Goal: Complete application form

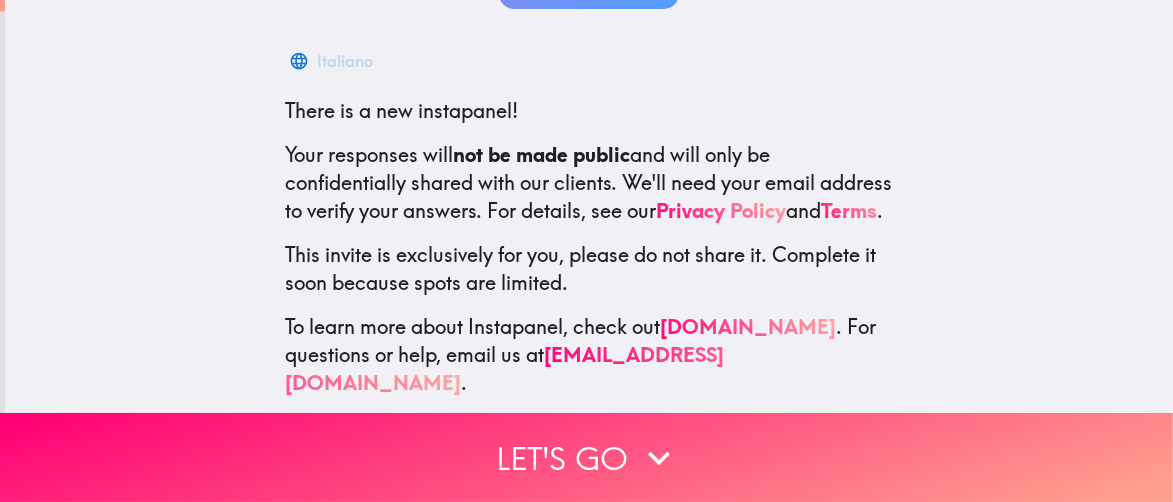
scroll to position [329, 0]
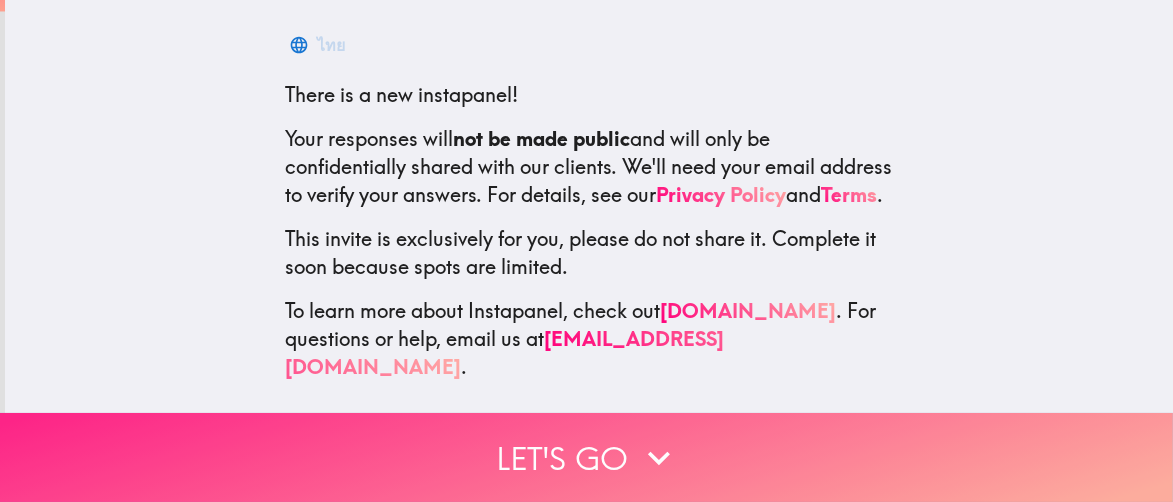
click at [602, 423] on button "Let's go" at bounding box center [586, 457] width 1173 height 89
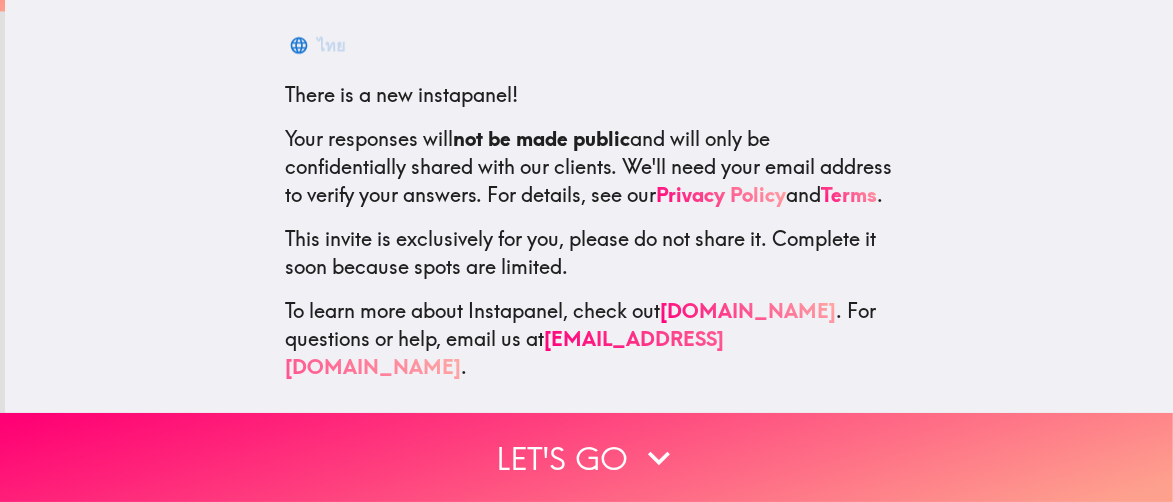
scroll to position [276, 0]
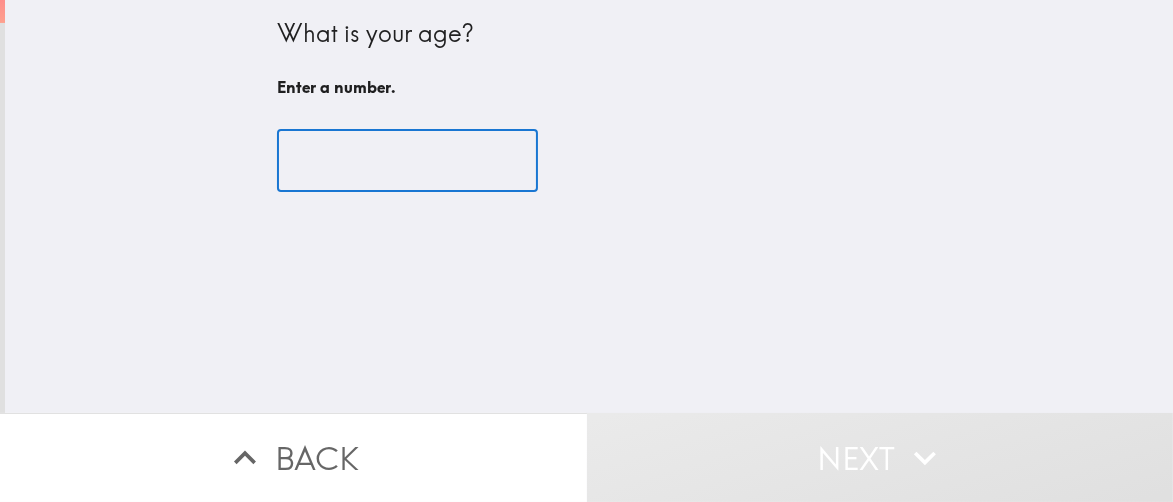
click at [407, 150] on input "number" at bounding box center [407, 161] width 261 height 62
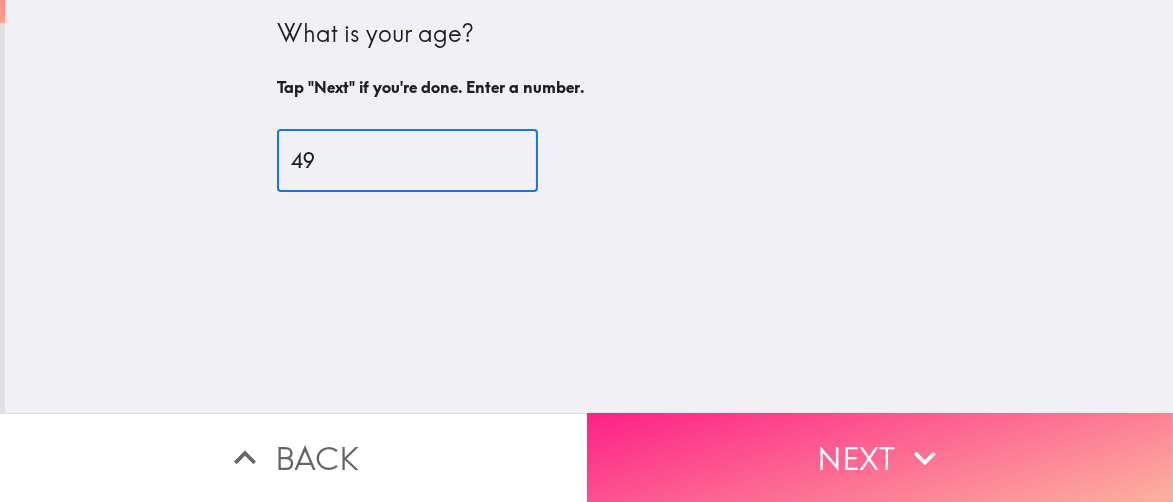
type input "49"
click at [848, 453] on button "Next" at bounding box center [880, 457] width 587 height 89
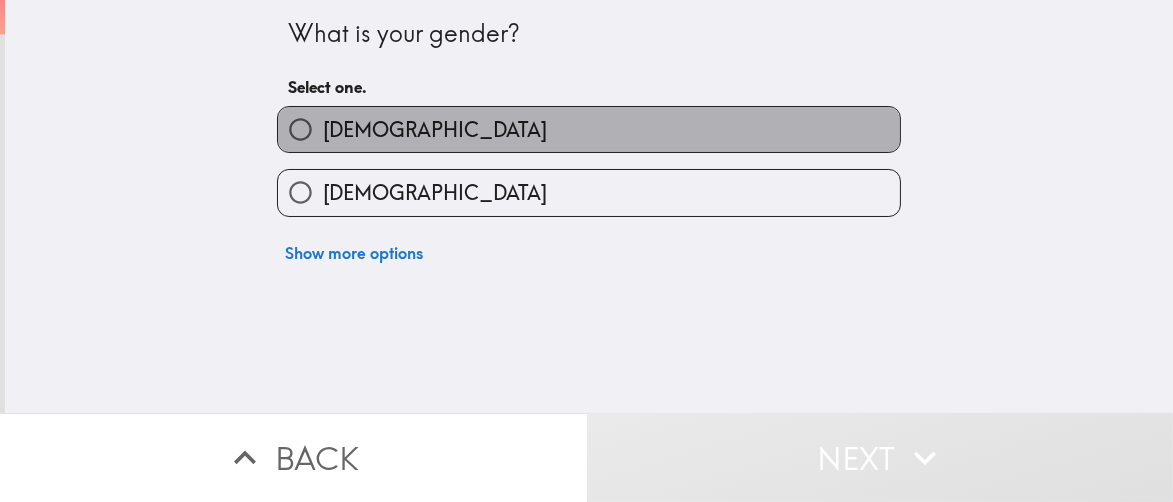
click at [415, 126] on label "[DEMOGRAPHIC_DATA]" at bounding box center [589, 129] width 622 height 45
click at [323, 126] on input "[DEMOGRAPHIC_DATA]" at bounding box center [300, 129] width 45 height 45
radio input "true"
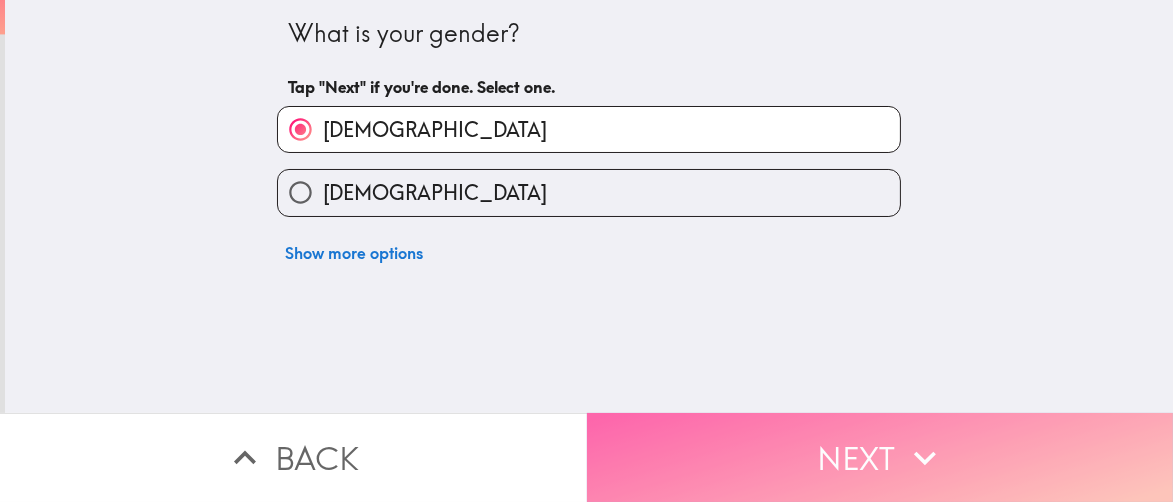
click at [811, 456] on button "Next" at bounding box center [880, 457] width 587 height 89
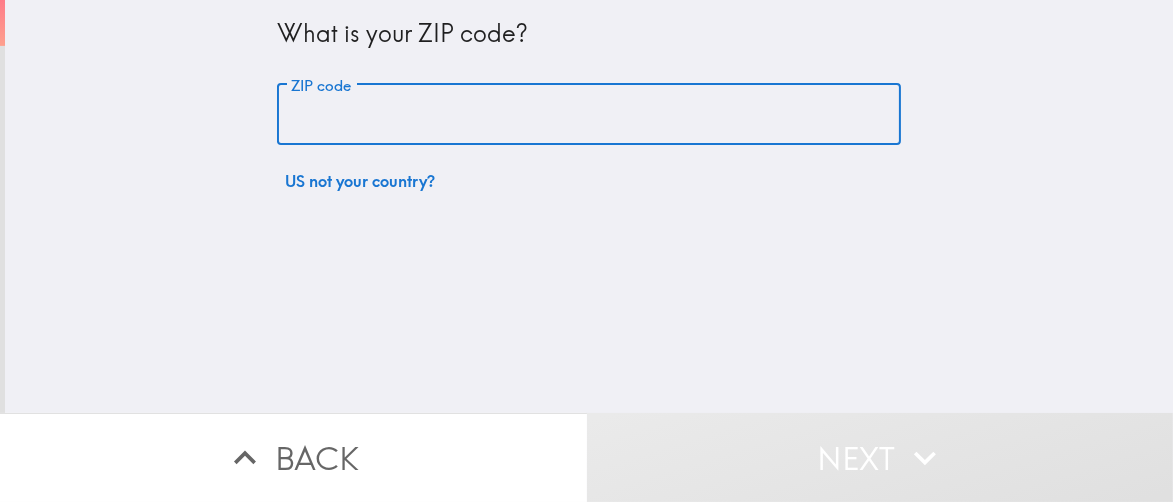
click at [358, 111] on input "ZIP code" at bounding box center [589, 115] width 624 height 62
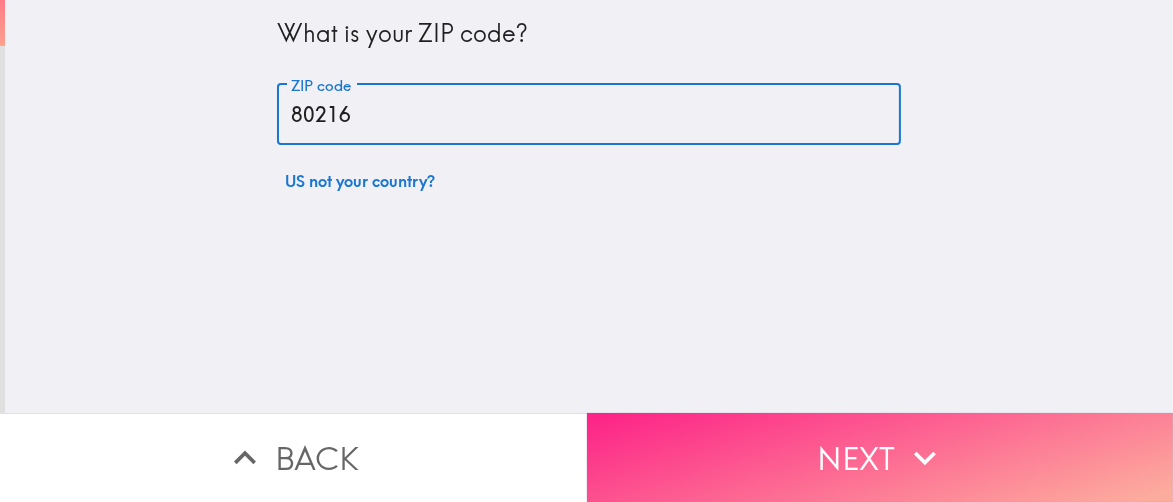
type input "80216"
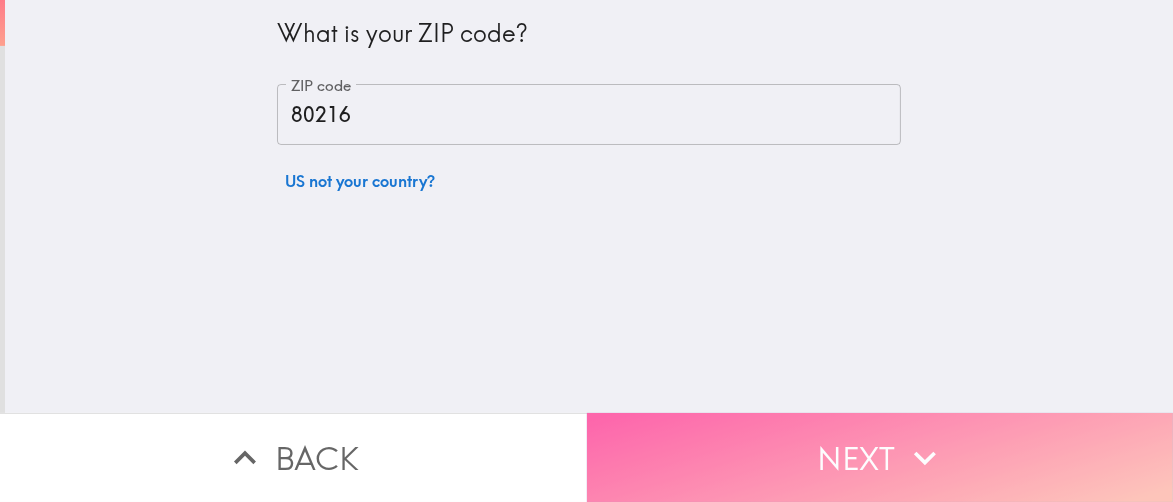
click at [903, 460] on icon "button" at bounding box center [925, 458] width 44 height 44
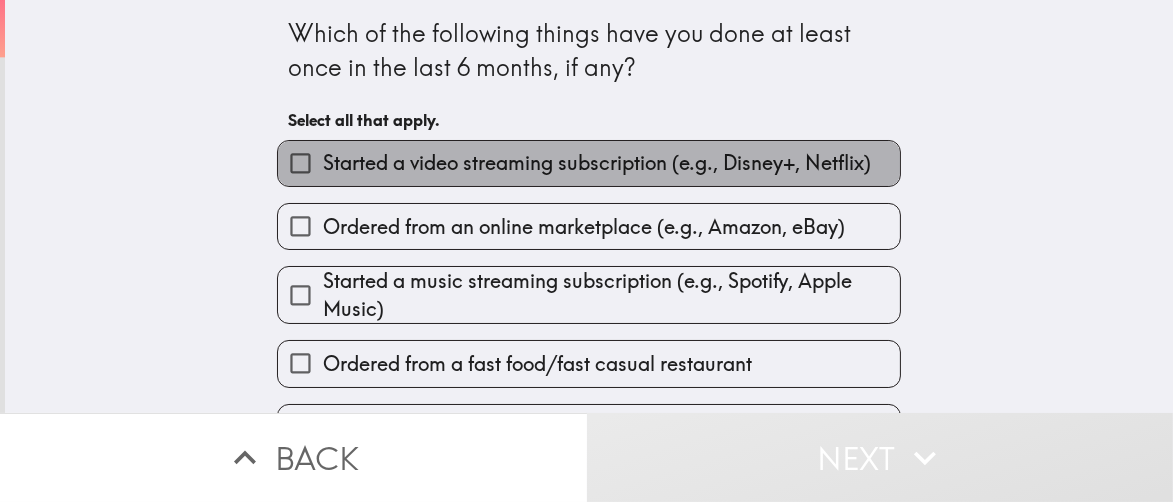
click at [726, 167] on span "Started a video streaming subscription (e.g., Disney+, Netflix)" at bounding box center [597, 163] width 548 height 28
click at [323, 167] on input "Started a video streaming subscription (e.g., Disney+, Netflix)" at bounding box center [300, 163] width 45 height 45
checkbox input "true"
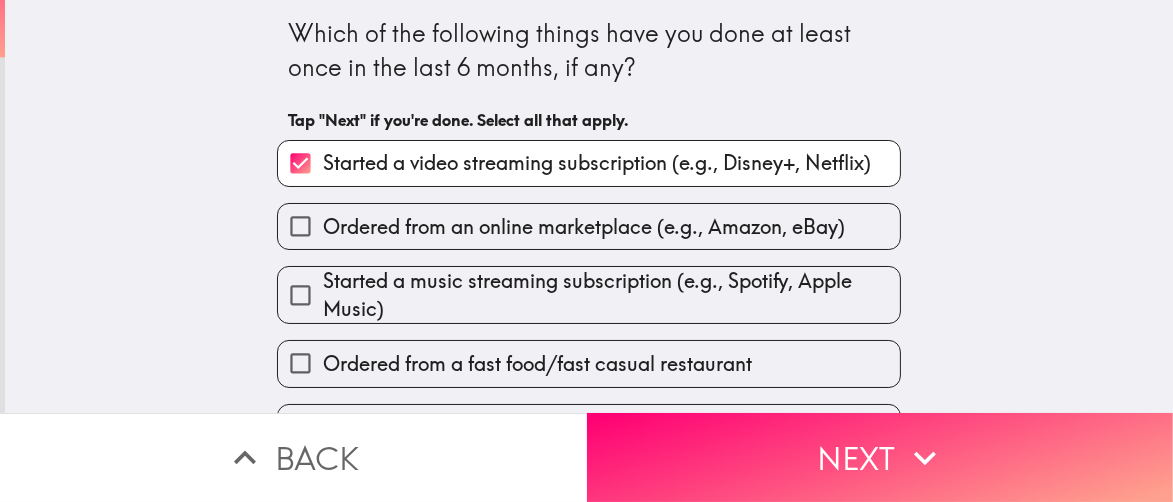
click at [710, 240] on span "Ordered from an online marketplace (e.g., Amazon, eBay)" at bounding box center [584, 227] width 522 height 28
click at [323, 240] on input "Ordered from an online marketplace (e.g., Amazon, eBay)" at bounding box center [300, 226] width 45 height 45
checkbox input "true"
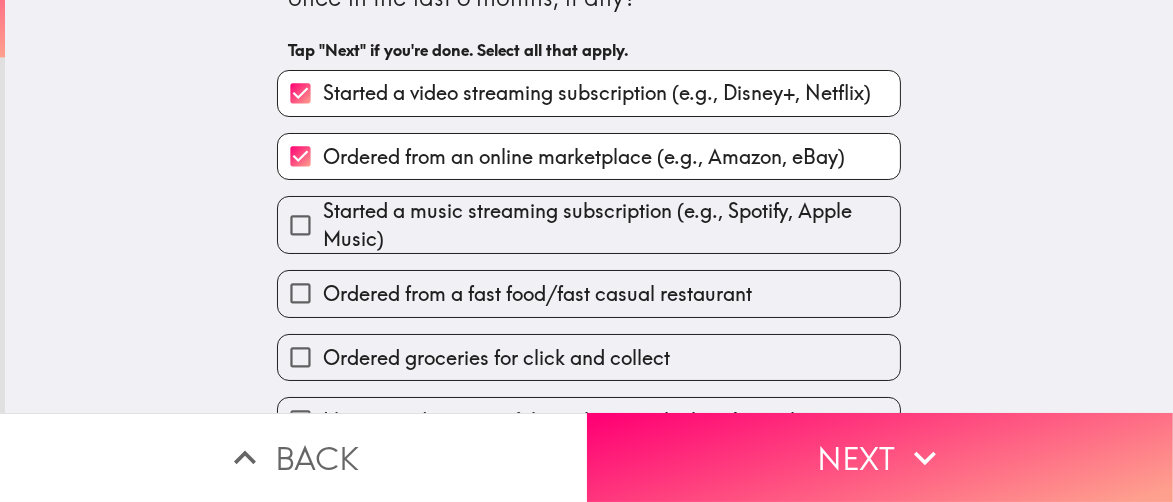
scroll to position [100, 0]
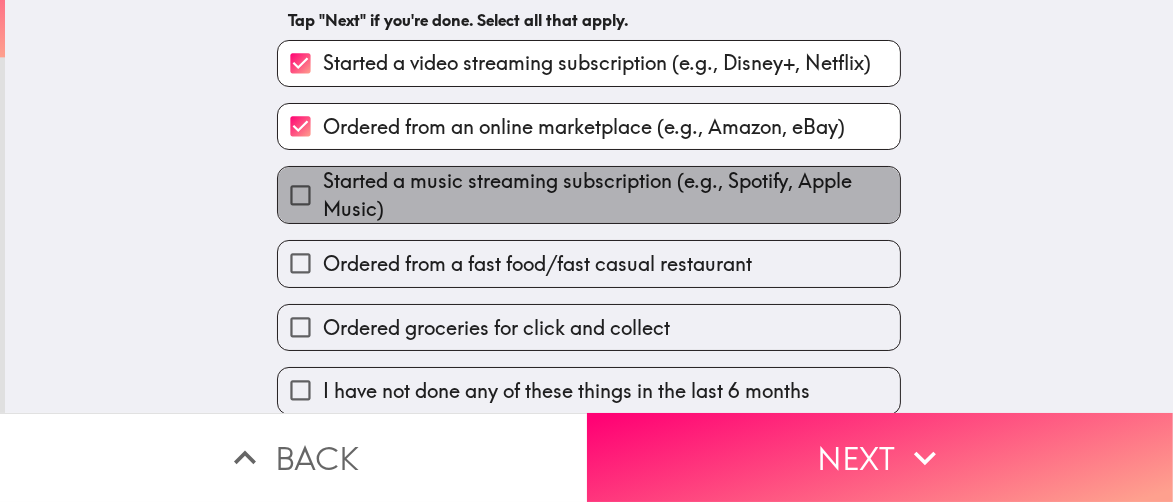
click at [531, 183] on span "Started a music streaming subscription (e.g., Spotify, Apple Music)" at bounding box center [611, 195] width 577 height 56
click at [323, 183] on input "Started a music streaming subscription (e.g., Spotify, Apple Music)" at bounding box center [300, 195] width 45 height 45
checkbox input "true"
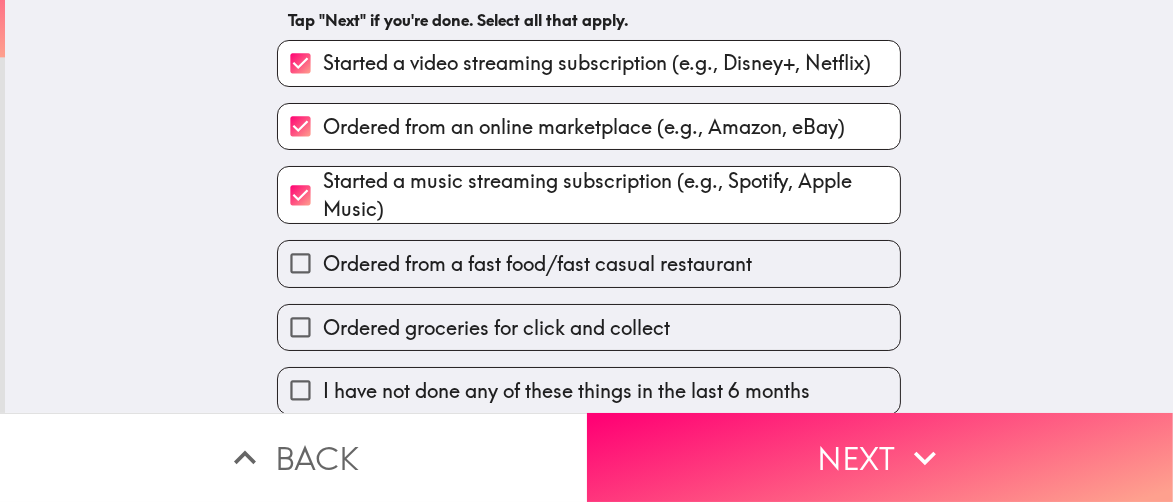
click at [582, 254] on span "Ordered from a fast food/fast casual restaurant" at bounding box center [537, 264] width 429 height 28
click at [323, 254] on input "Ordered from a fast food/fast casual restaurant" at bounding box center [300, 263] width 45 height 45
checkbox input "true"
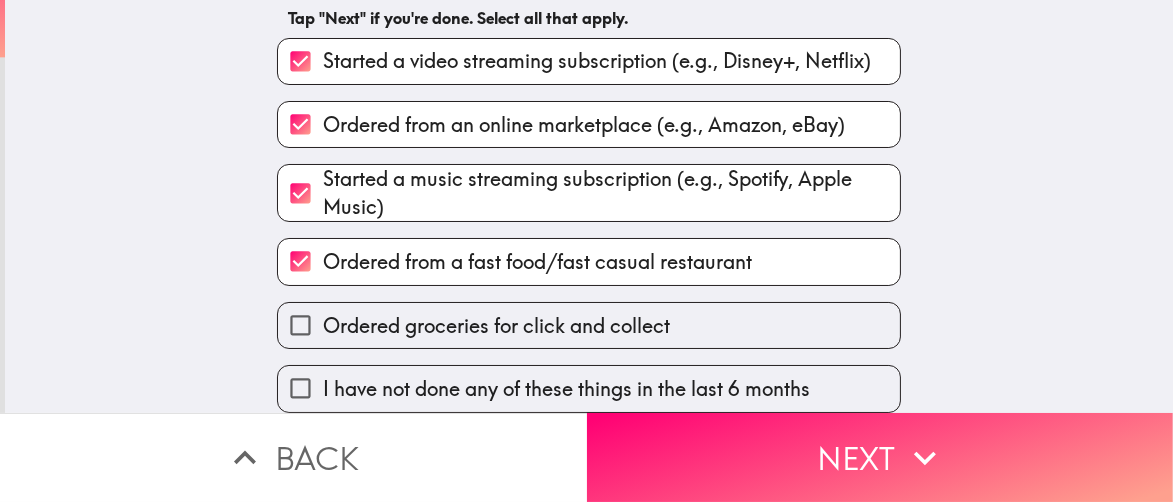
scroll to position [118, 0]
click at [497, 312] on span "Ordered groceries for click and collect" at bounding box center [496, 326] width 347 height 28
click at [323, 308] on input "Ordered groceries for click and collect" at bounding box center [300, 325] width 45 height 45
checkbox input "true"
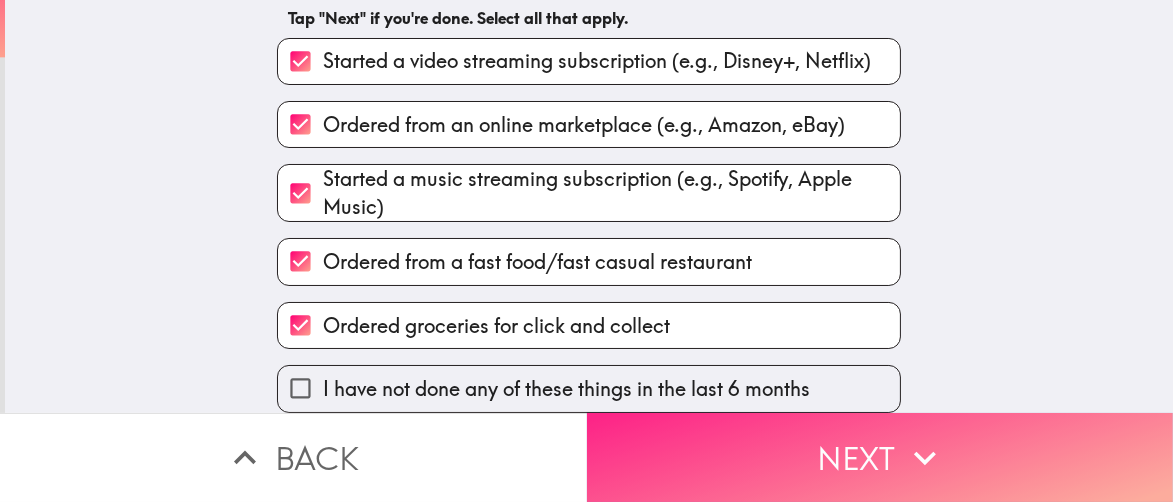
click at [760, 418] on button "Next" at bounding box center [880, 457] width 587 height 89
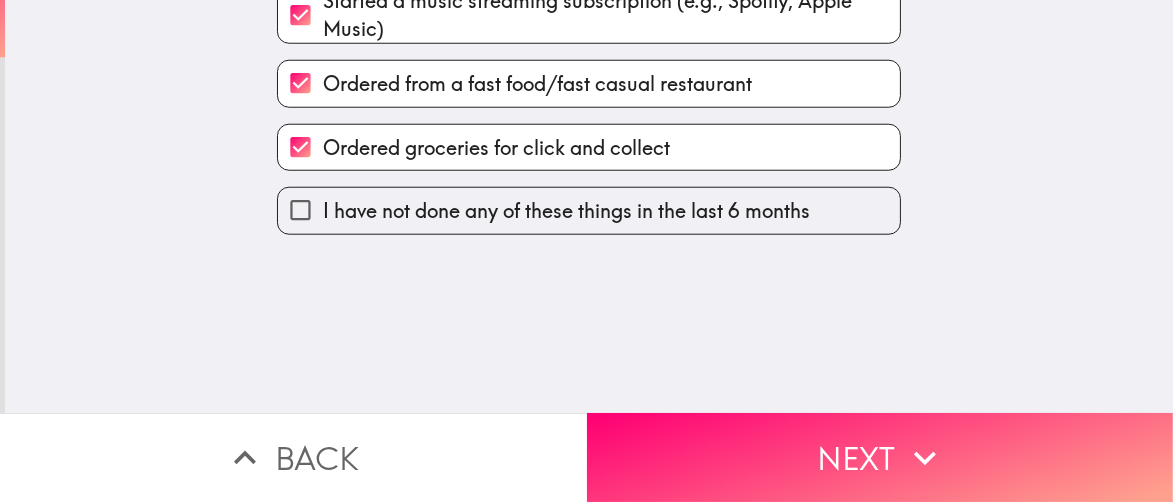
scroll to position [0, 0]
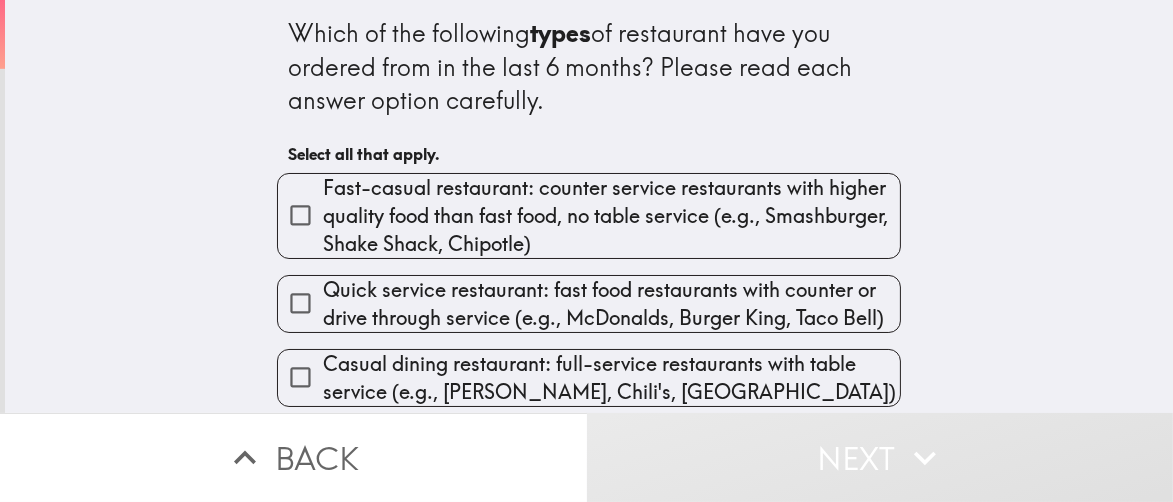
click at [429, 227] on span "Fast-casual restaurant: counter service restaurants with higher quality food th…" at bounding box center [611, 216] width 577 height 84
click at [323, 227] on input "Fast-casual restaurant: counter service restaurants with higher quality food th…" at bounding box center [300, 215] width 45 height 45
checkbox input "true"
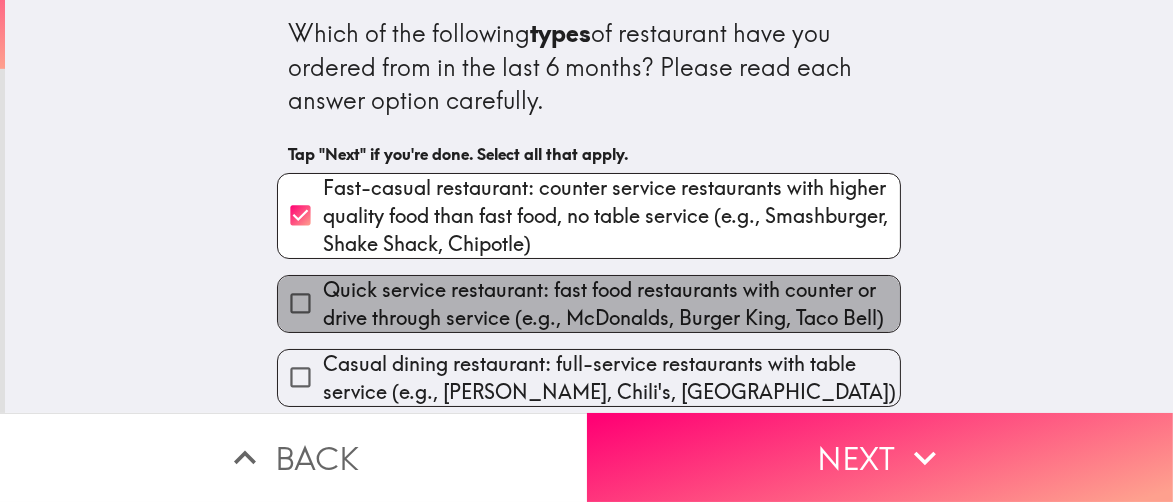
drag, startPoint x: 440, startPoint y: 315, endPoint x: 452, endPoint y: 316, distance: 12.0
click at [440, 316] on span "Quick service restaurant: fast food restaurants with counter or drive through s…" at bounding box center [611, 304] width 577 height 56
click at [323, 316] on input "Quick service restaurant: fast food restaurants with counter or drive through s…" at bounding box center [300, 303] width 45 height 45
checkbox input "true"
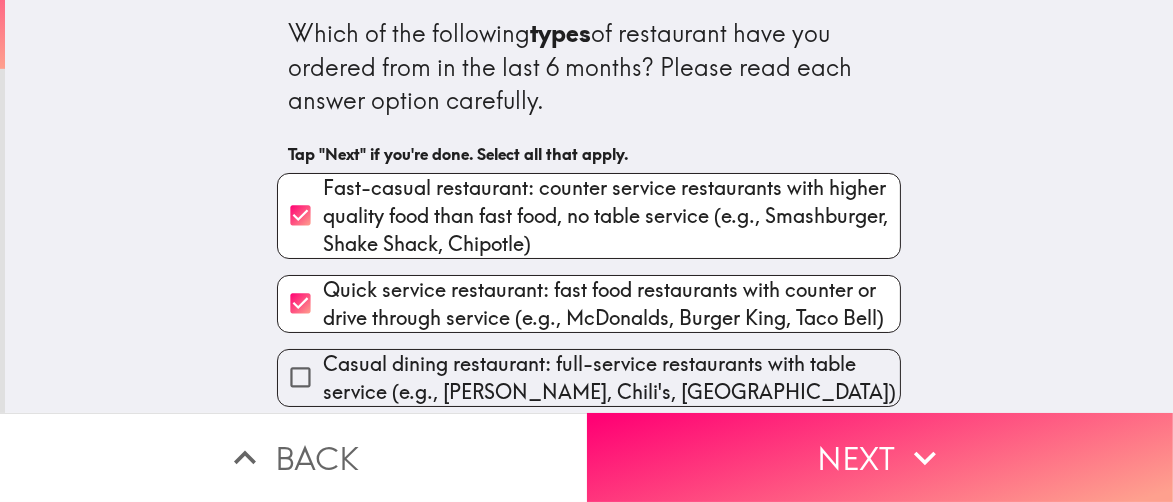
scroll to position [9, 0]
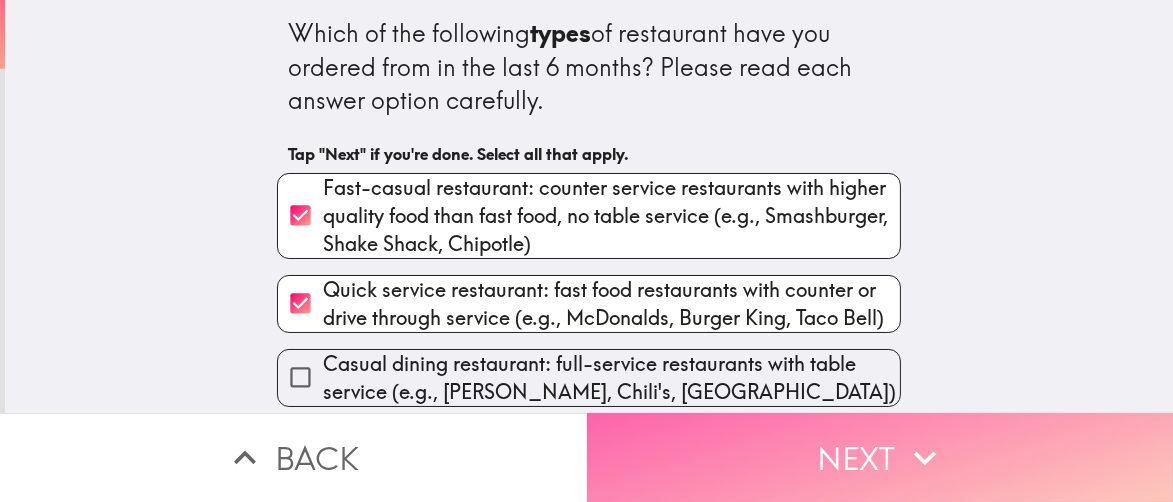
click at [680, 424] on button "Next" at bounding box center [880, 457] width 587 height 89
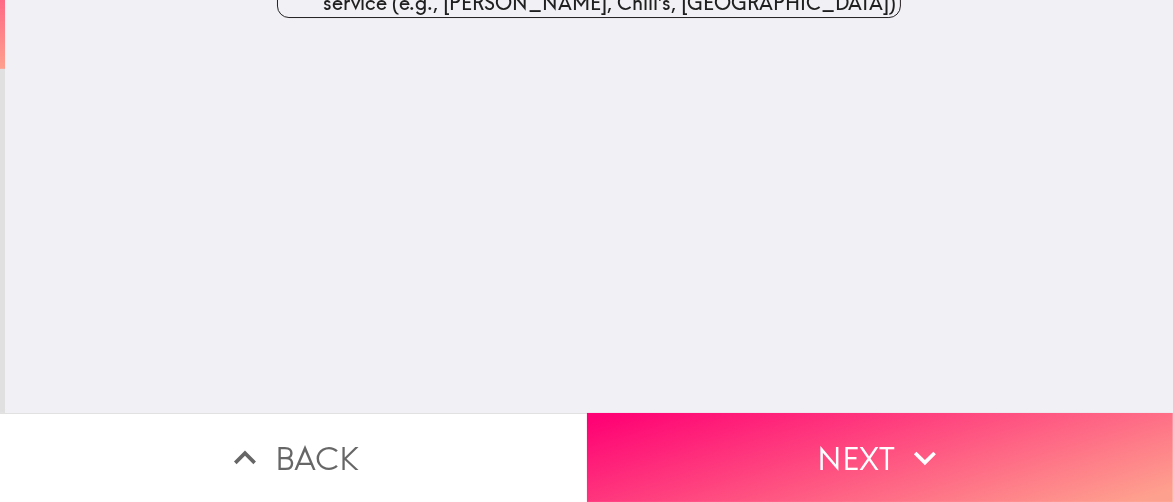
scroll to position [0, 0]
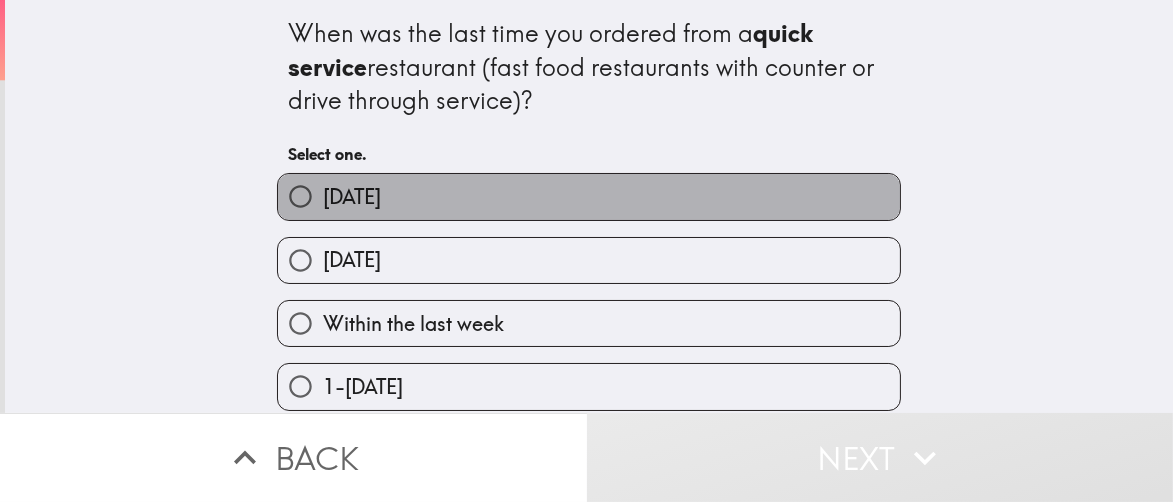
click at [610, 202] on label "[DATE]" at bounding box center [589, 196] width 622 height 45
click at [323, 202] on input "[DATE]" at bounding box center [300, 196] width 45 height 45
radio input "true"
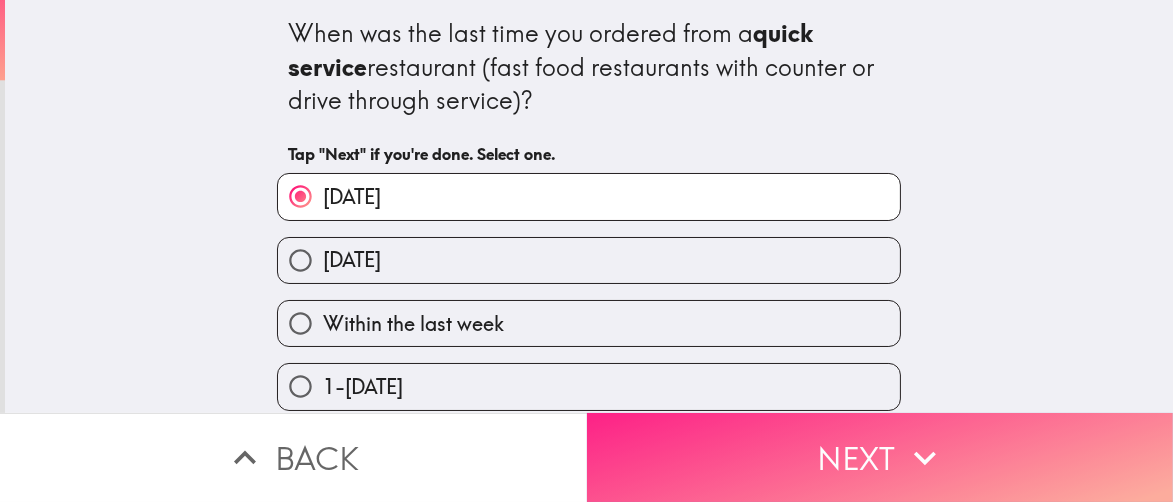
click at [757, 449] on button "Next" at bounding box center [880, 457] width 587 height 89
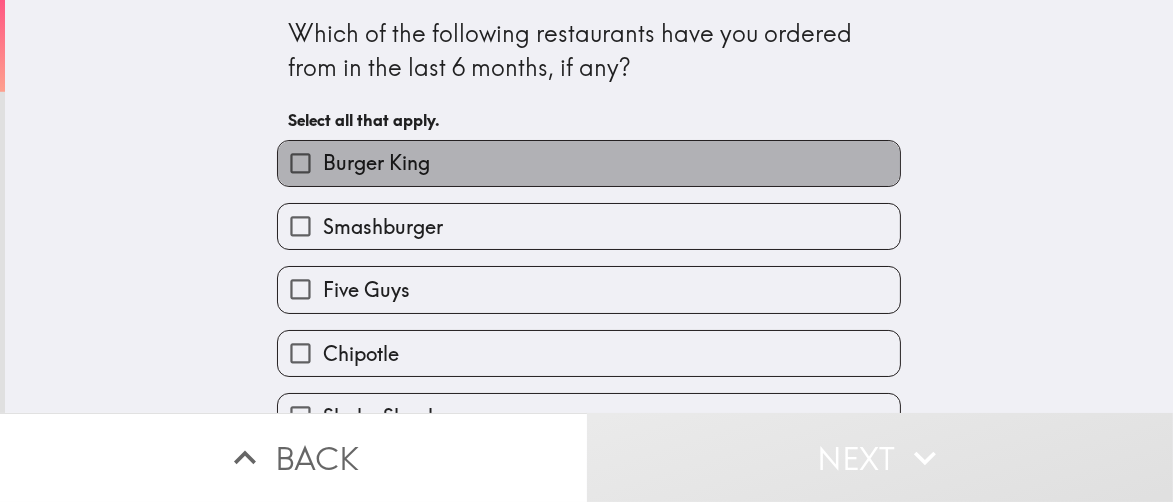
click at [393, 147] on label "Burger King" at bounding box center [589, 163] width 622 height 45
click at [323, 147] on input "Burger King" at bounding box center [300, 163] width 45 height 45
checkbox input "true"
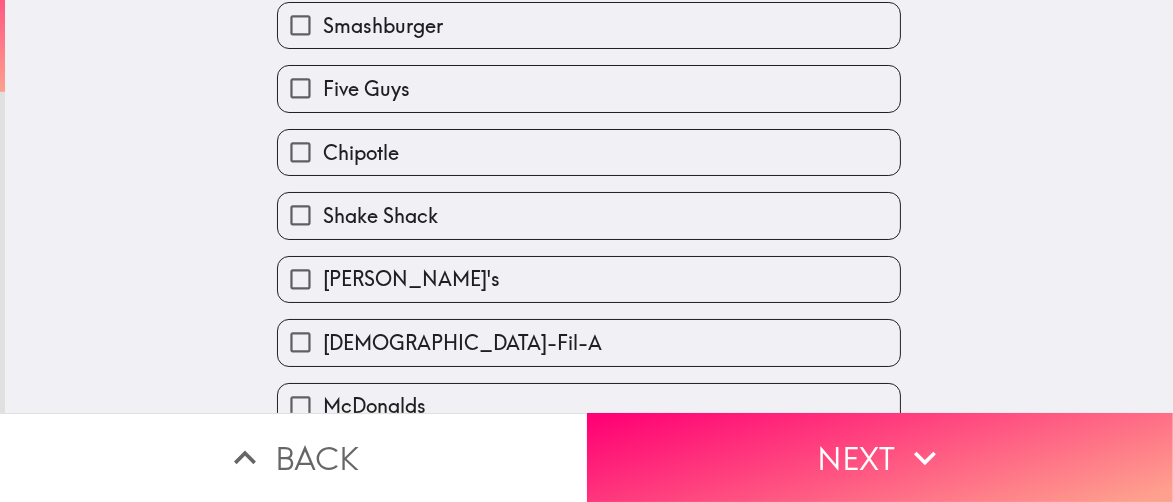
scroll to position [299, 0]
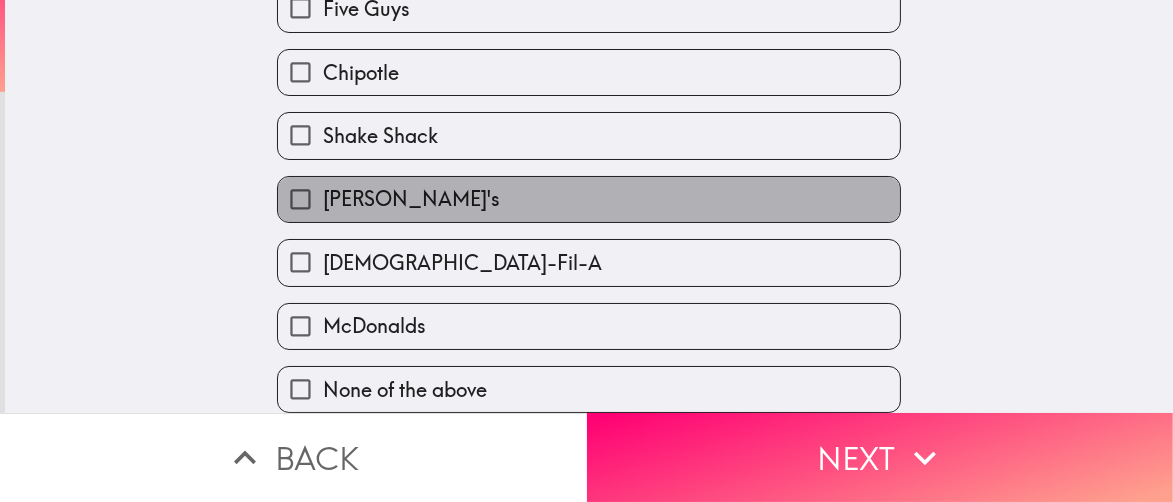
click at [378, 189] on span "[PERSON_NAME]'s" at bounding box center [411, 199] width 177 height 28
click at [323, 189] on input "[PERSON_NAME]'s" at bounding box center [300, 199] width 45 height 45
checkbox input "true"
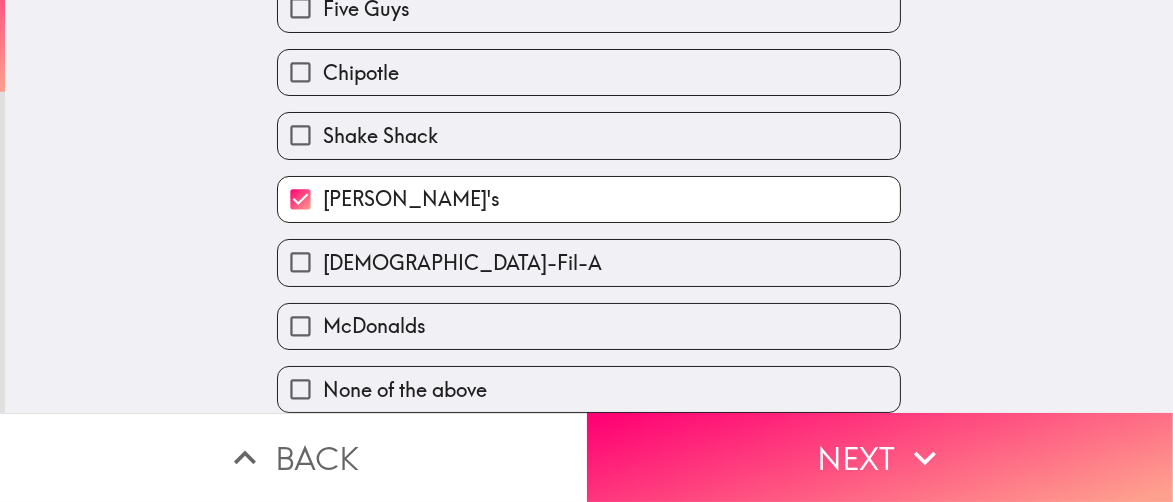
click at [381, 312] on span "McDonalds" at bounding box center [374, 326] width 103 height 28
click at [323, 304] on input "McDonalds" at bounding box center [300, 326] width 45 height 45
checkbox input "true"
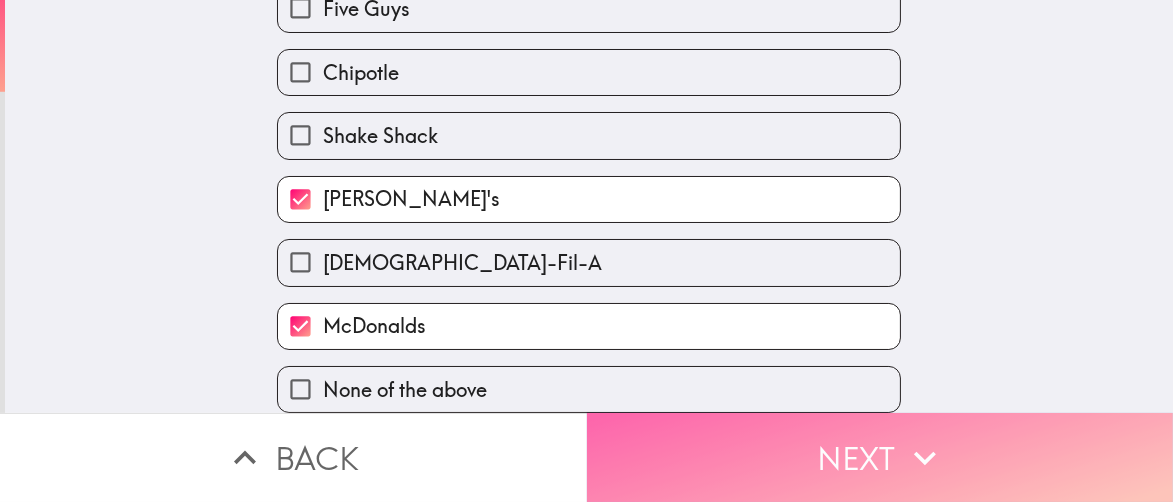
click at [745, 476] on button "Next" at bounding box center [880, 457] width 587 height 89
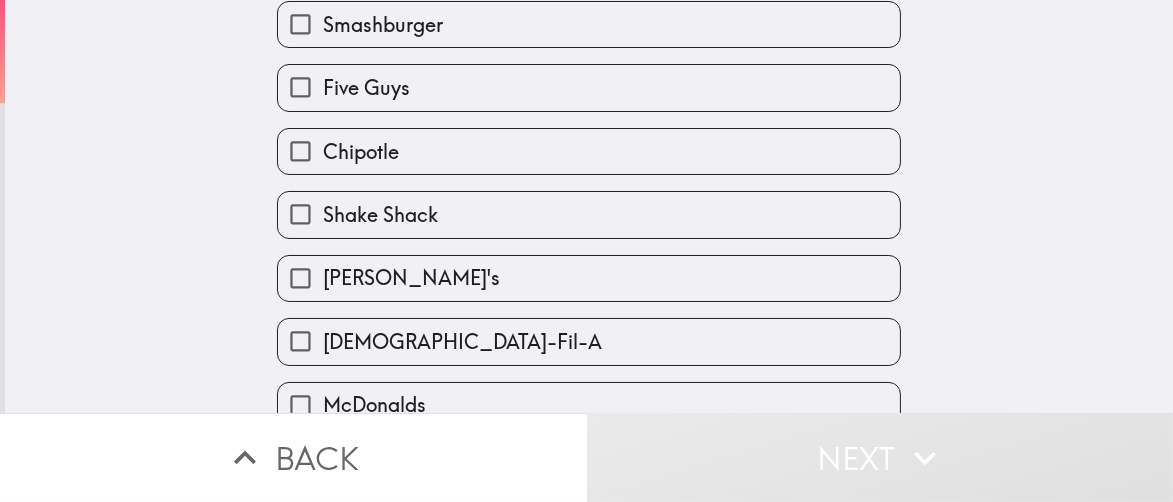
scroll to position [199, 0]
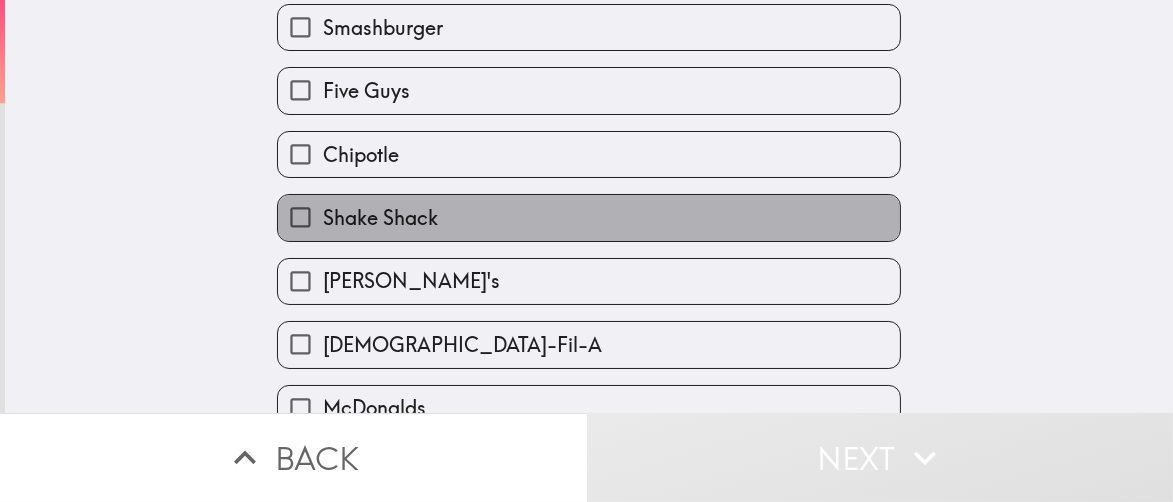
click at [348, 221] on span "Shake Shack" at bounding box center [380, 218] width 115 height 28
click at [323, 221] on input "Shake Shack" at bounding box center [300, 217] width 45 height 45
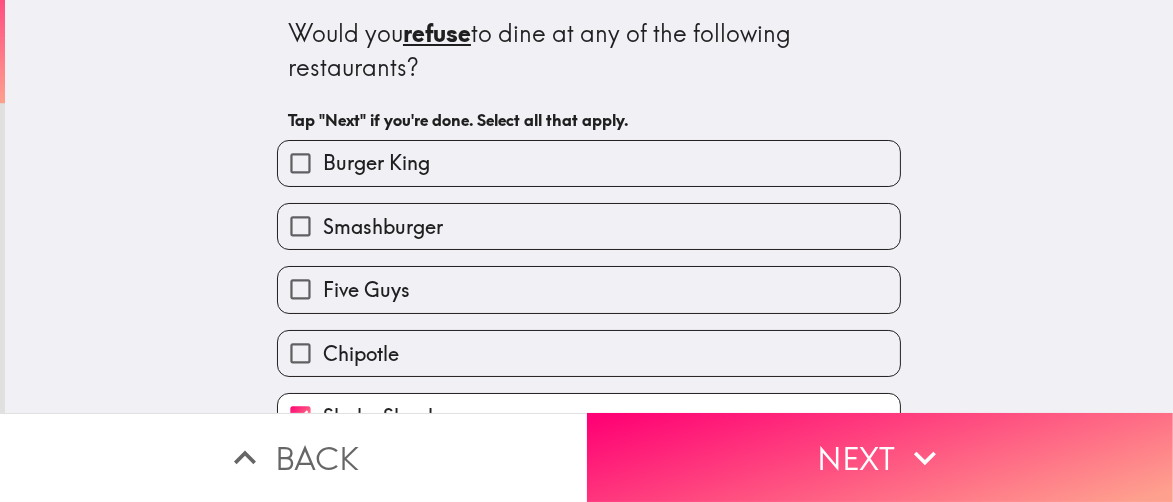
scroll to position [299, 0]
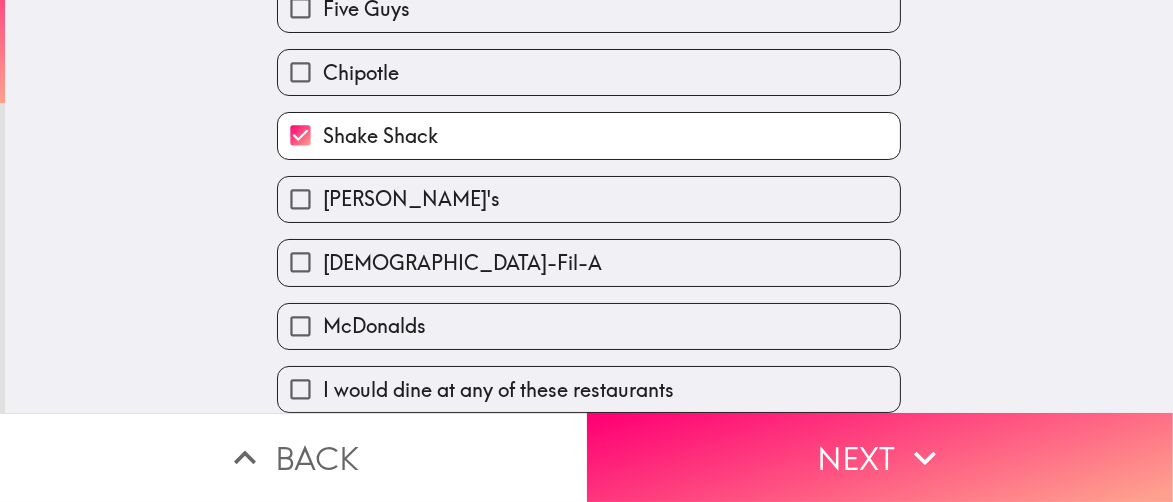
click at [421, 123] on span "Shake Shack" at bounding box center [380, 136] width 115 height 28
click at [323, 123] on input "Shake Shack" at bounding box center [300, 135] width 45 height 45
checkbox input "false"
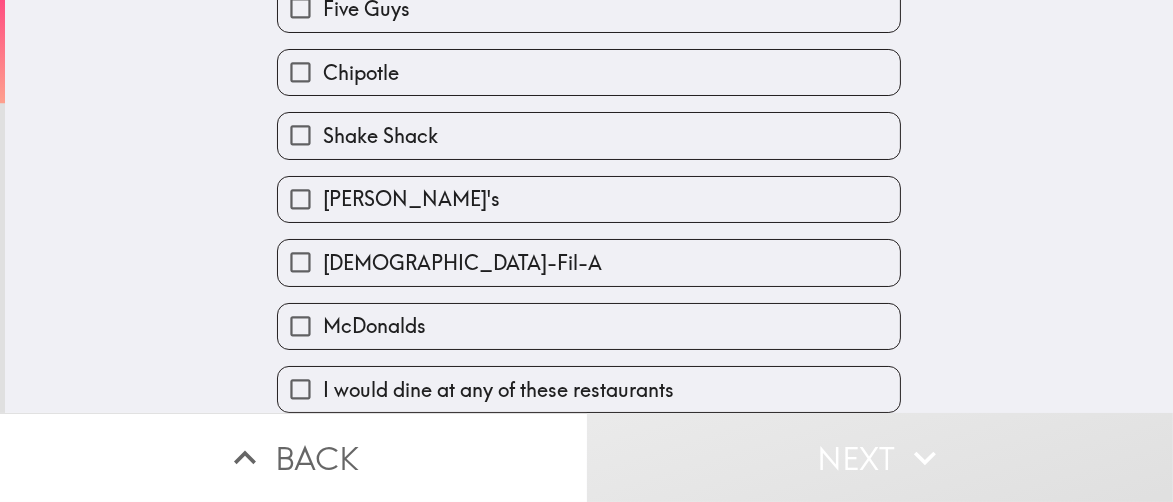
click at [518, 376] on span "I would dine at any of these restaurants" at bounding box center [498, 390] width 351 height 28
click at [323, 373] on input "I would dine at any of these restaurants" at bounding box center [300, 389] width 45 height 45
checkbox input "true"
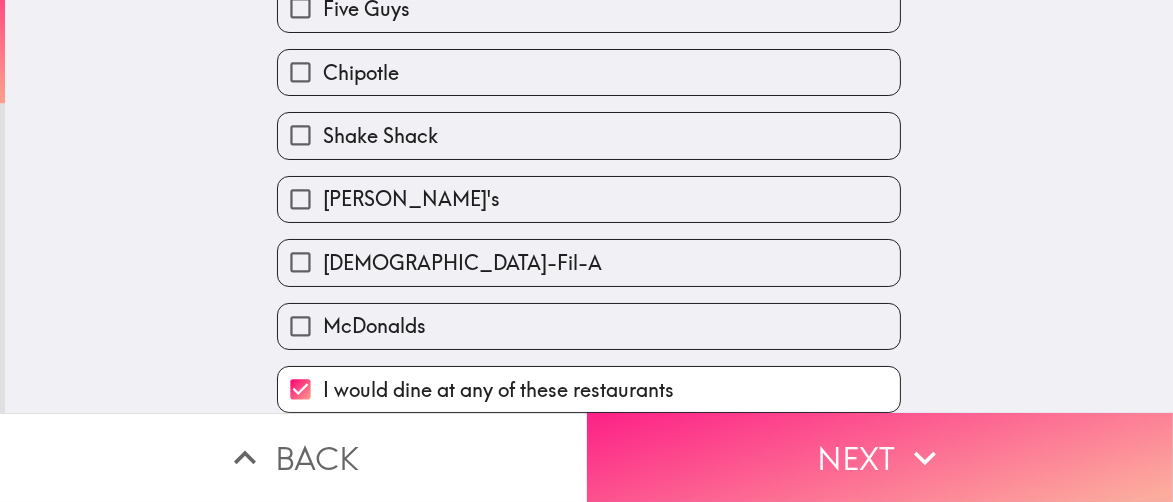
click at [670, 435] on button "Next" at bounding box center [880, 457] width 587 height 89
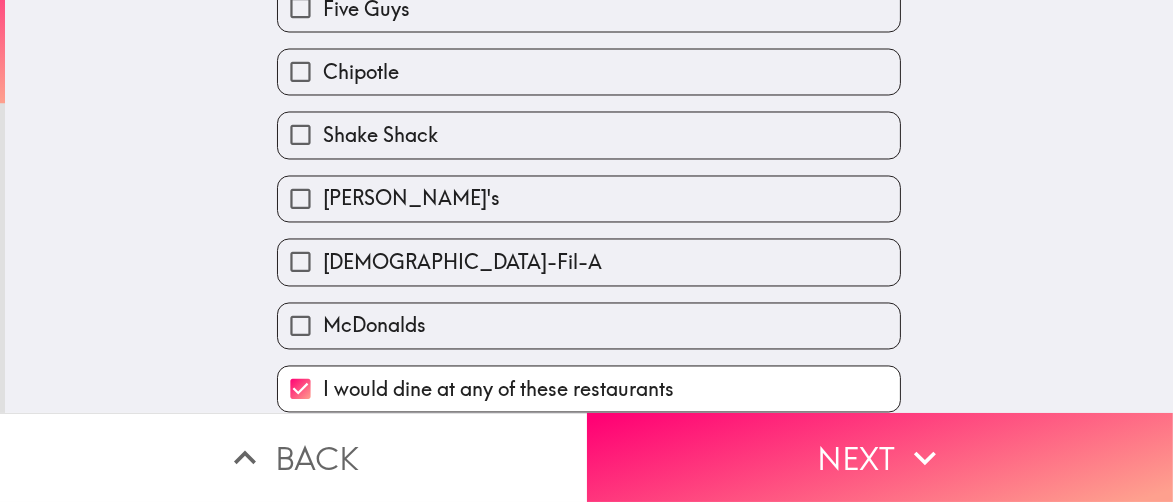
scroll to position [0, 0]
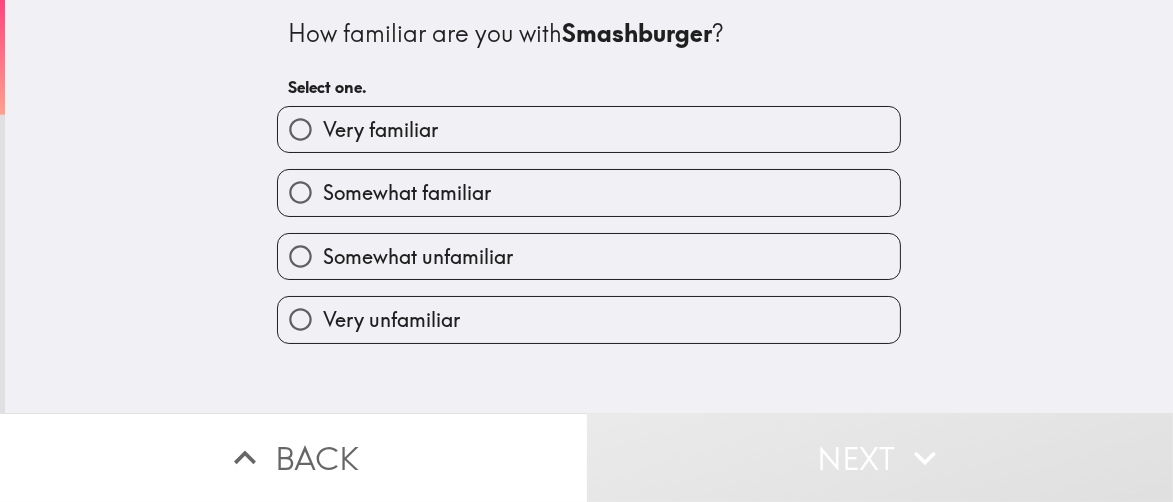
click at [418, 129] on span "Very familiar" at bounding box center [380, 130] width 115 height 28
click at [323, 129] on input "Very familiar" at bounding box center [300, 129] width 45 height 45
radio input "true"
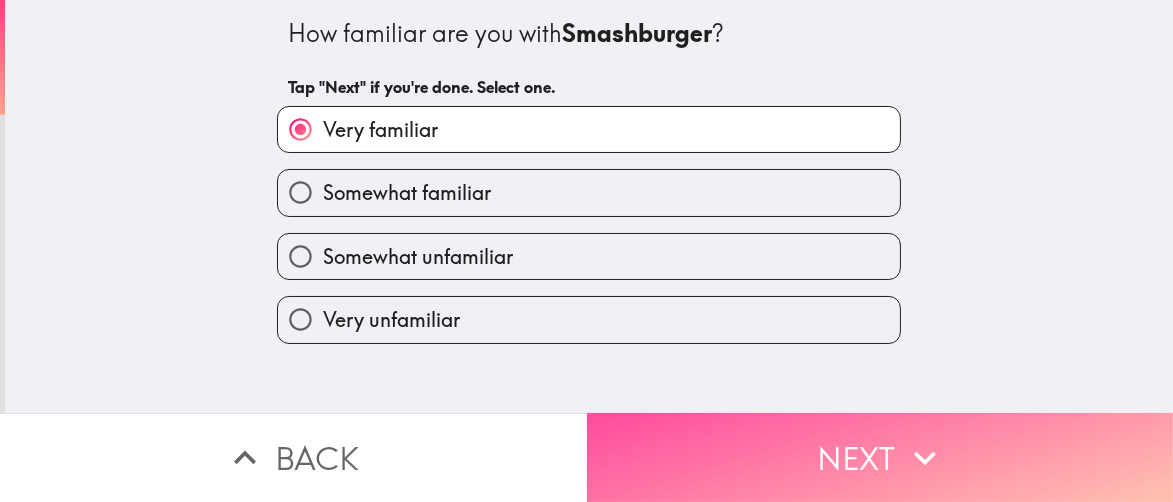
drag, startPoint x: 721, startPoint y: 426, endPoint x: 687, endPoint y: 314, distance: 117.0
click at [721, 426] on button "Next" at bounding box center [880, 457] width 587 height 89
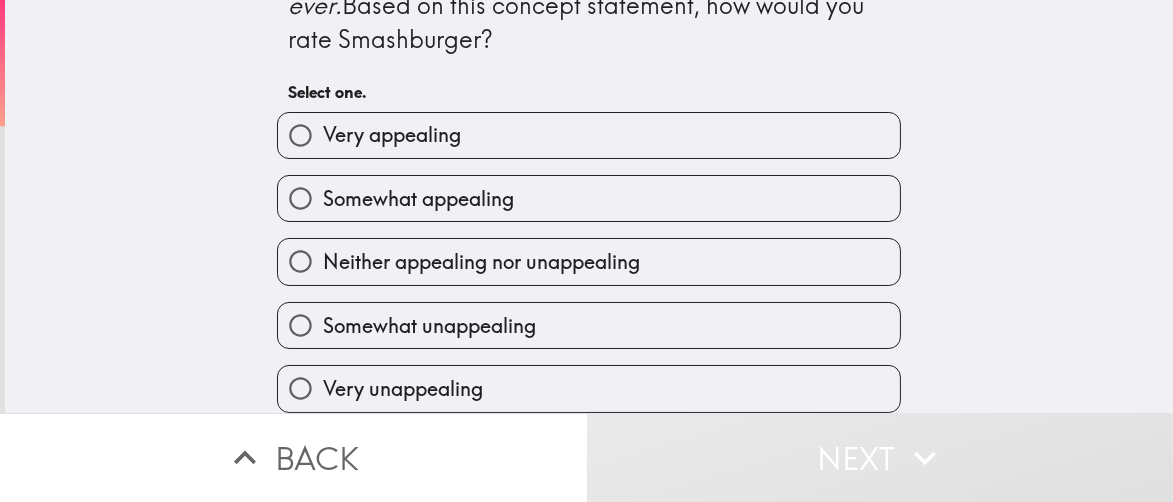
scroll to position [1085, 0]
click at [418, 201] on label "Somewhat appealing" at bounding box center [589, 198] width 622 height 45
click at [323, 201] on input "Somewhat appealing" at bounding box center [300, 198] width 45 height 45
radio input "true"
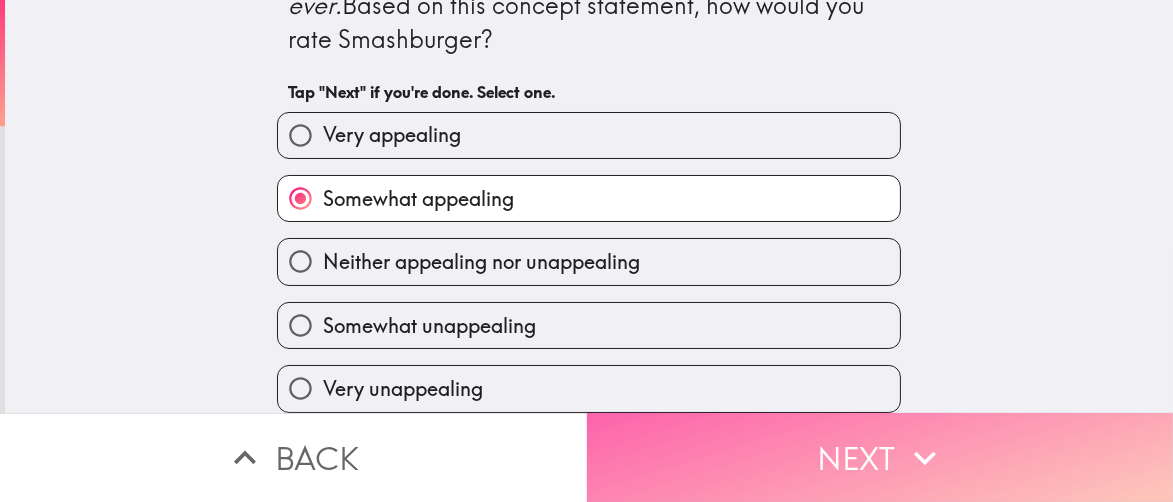
click at [686, 458] on button "Next" at bounding box center [880, 457] width 587 height 89
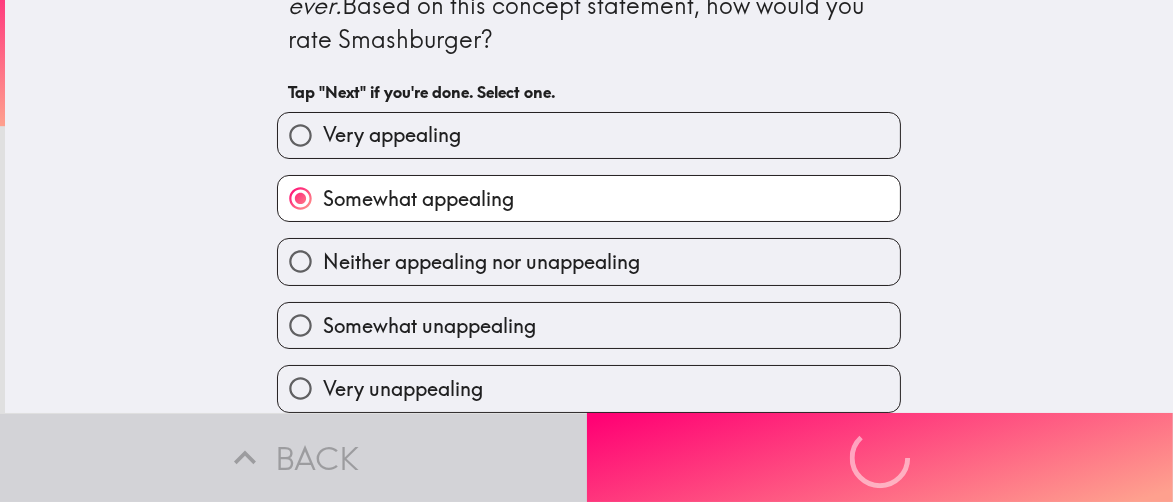
scroll to position [0, 0]
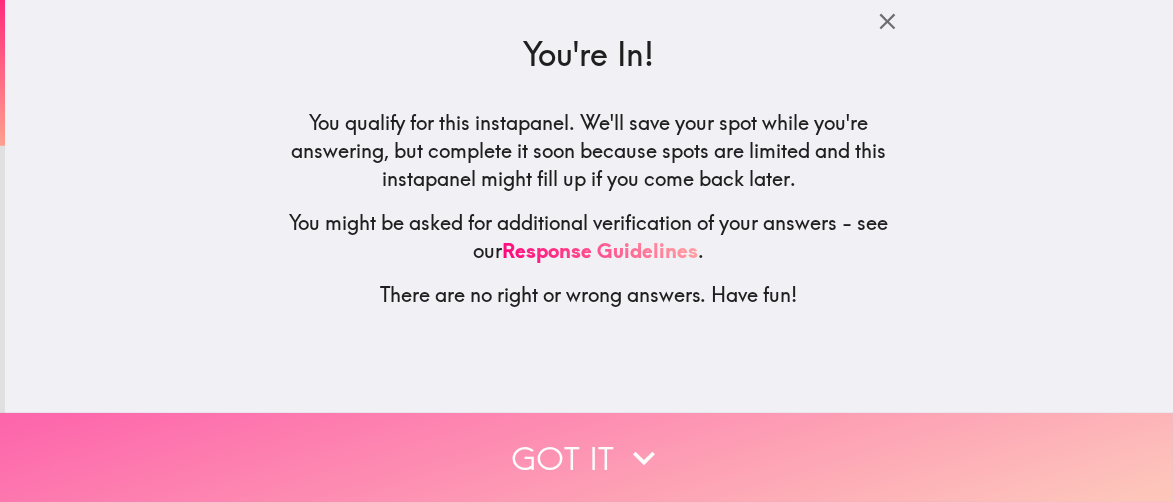
click at [623, 445] on icon "button" at bounding box center [644, 458] width 44 height 44
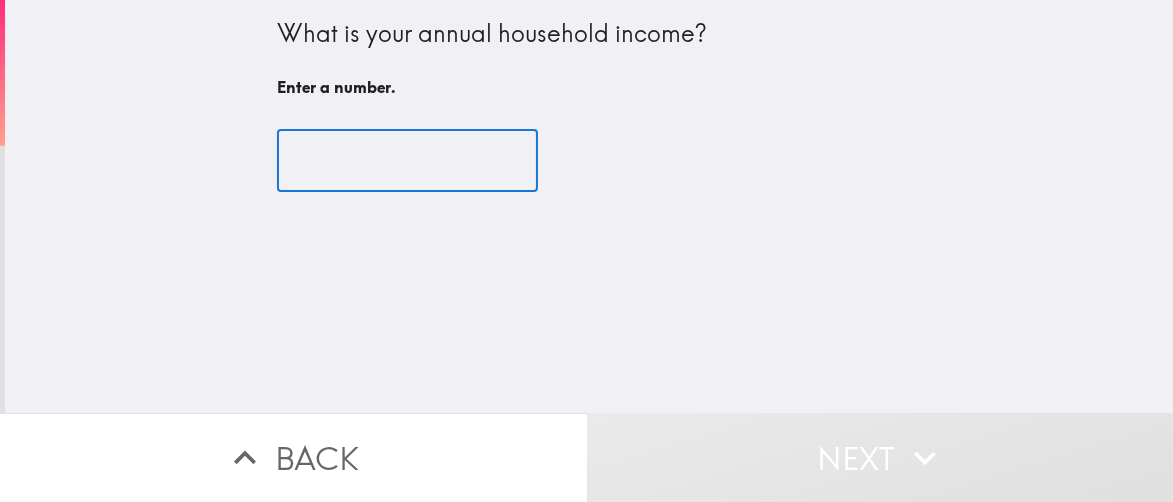
click at [340, 161] on input "number" at bounding box center [407, 161] width 261 height 62
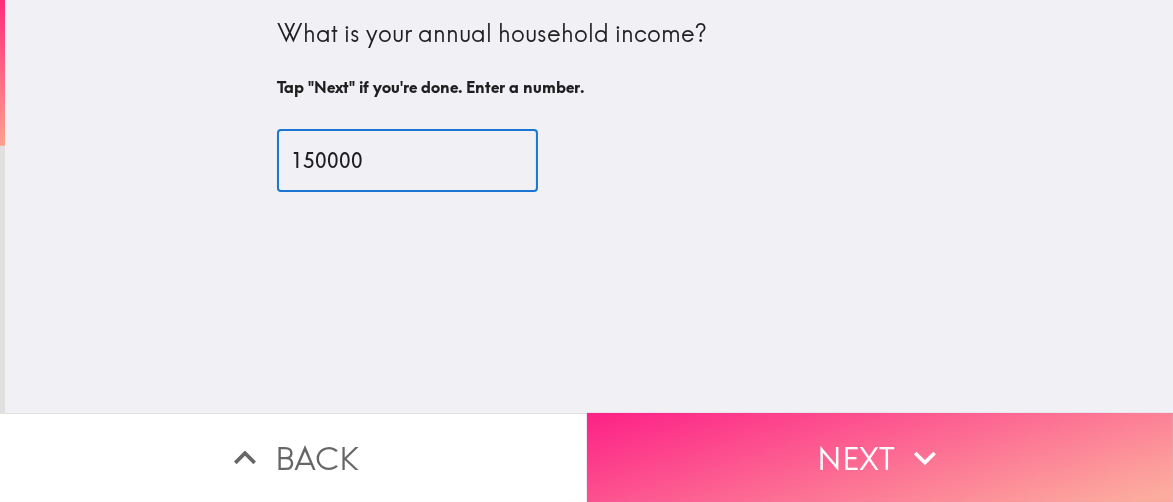
type input "150000"
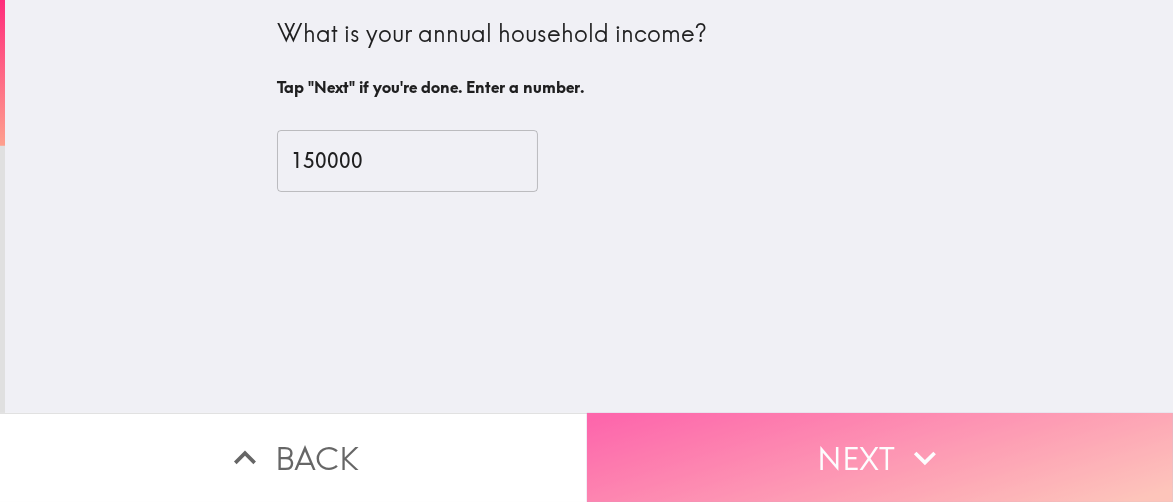
click at [864, 448] on button "Next" at bounding box center [880, 457] width 587 height 89
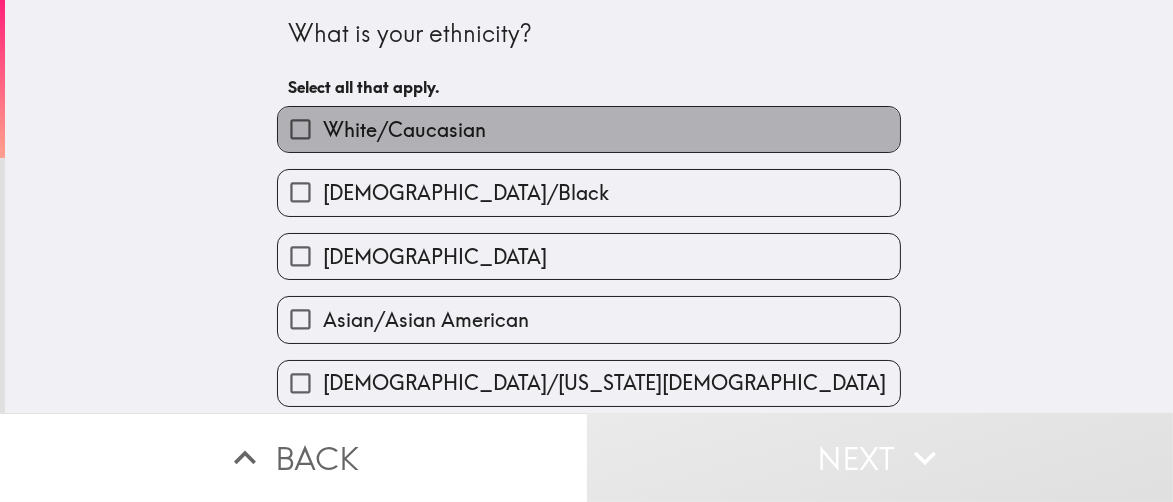
click at [743, 129] on label "White/Caucasian" at bounding box center [589, 129] width 622 height 45
click at [323, 129] on input "White/Caucasian" at bounding box center [300, 129] width 45 height 45
checkbox input "true"
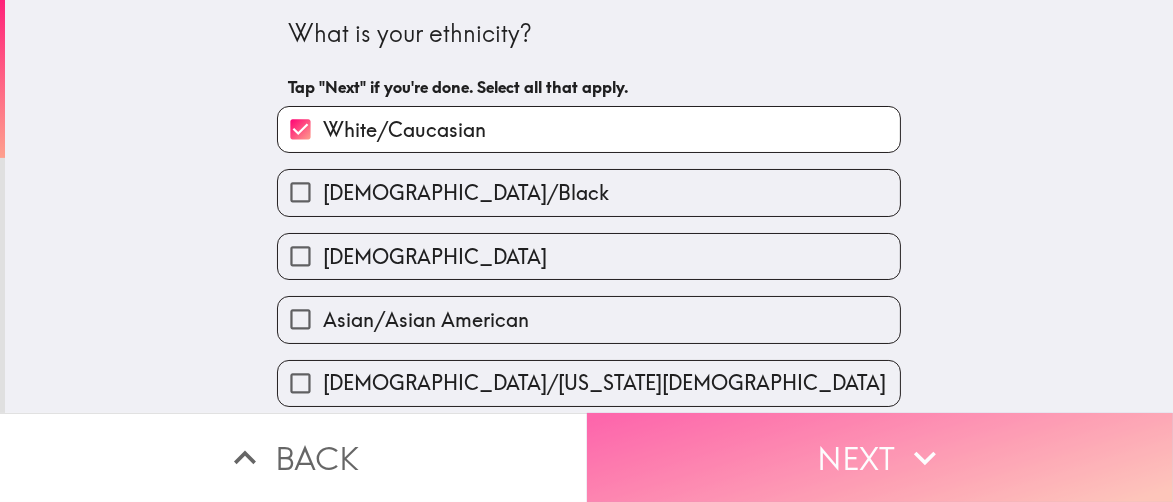
click at [843, 443] on button "Next" at bounding box center [880, 457] width 587 height 89
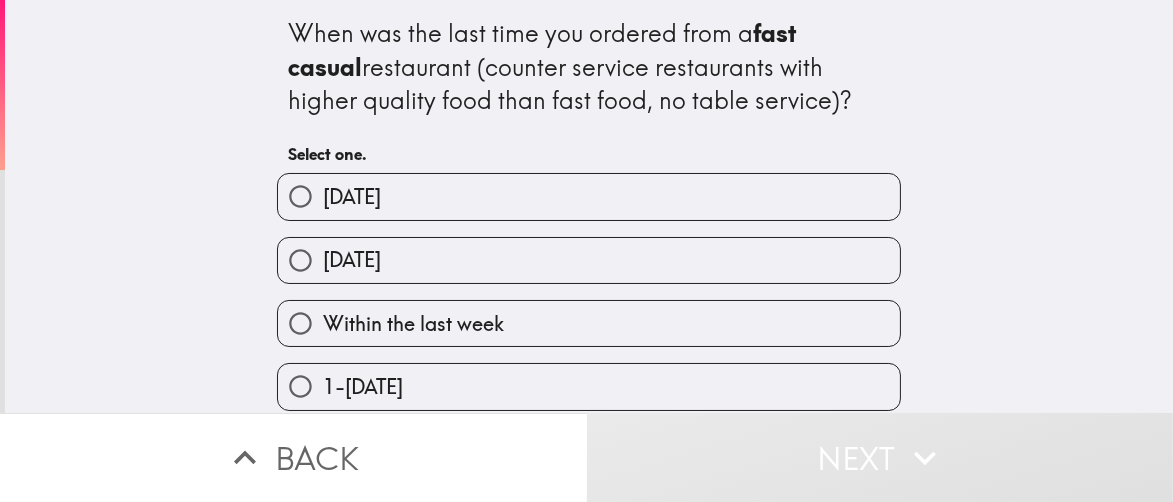
click at [443, 205] on label "[DATE]" at bounding box center [589, 196] width 622 height 45
click at [323, 205] on input "[DATE]" at bounding box center [300, 196] width 45 height 45
radio input "true"
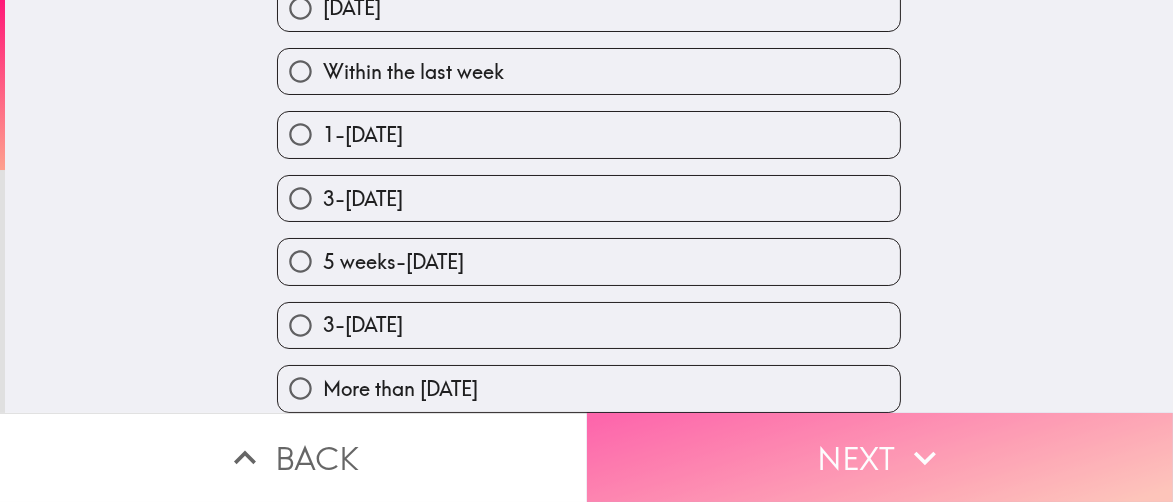
click at [762, 450] on button "Next" at bounding box center [880, 457] width 587 height 89
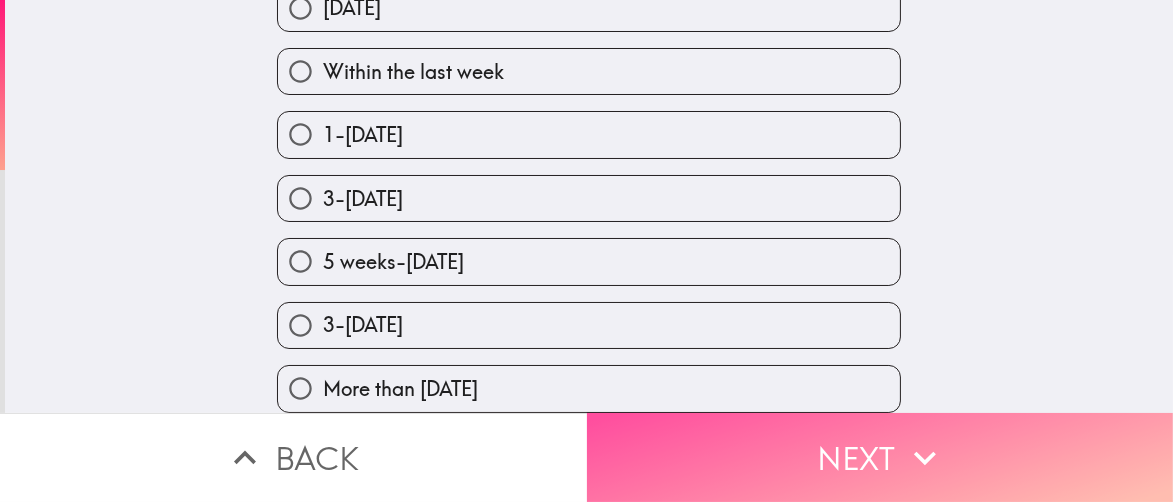
scroll to position [143, 0]
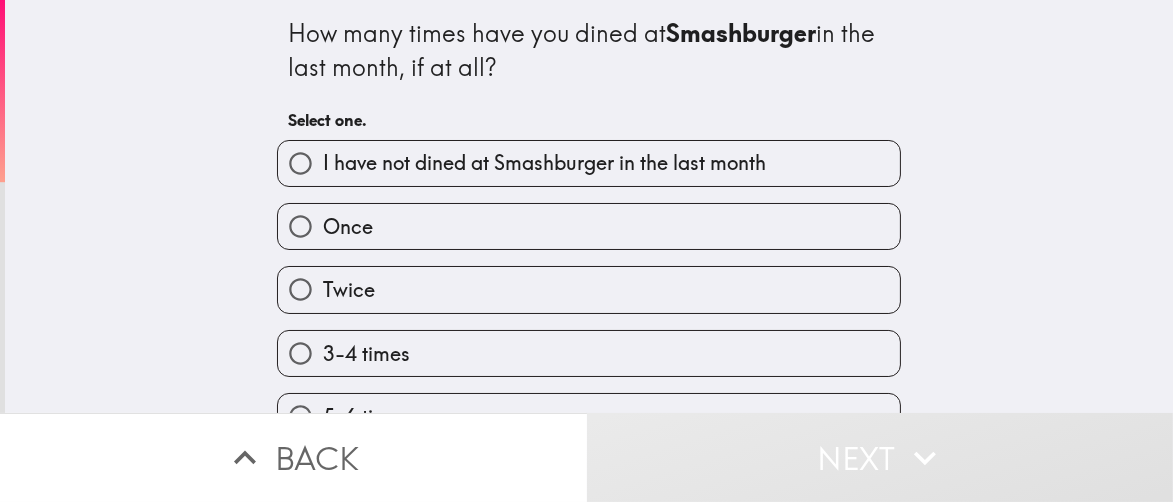
click at [527, 167] on span "I have not dined at Smashburger in the last month" at bounding box center [544, 163] width 443 height 28
click at [323, 167] on input "I have not dined at Smashburger in the last month" at bounding box center [300, 163] width 45 height 45
radio input "true"
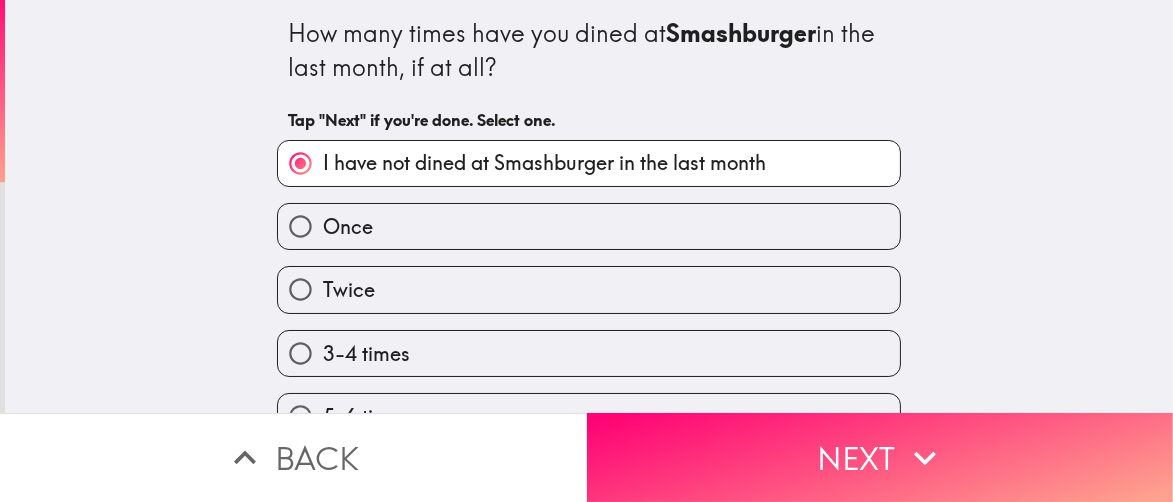
click at [516, 202] on div "Once" at bounding box center [581, 218] width 640 height 63
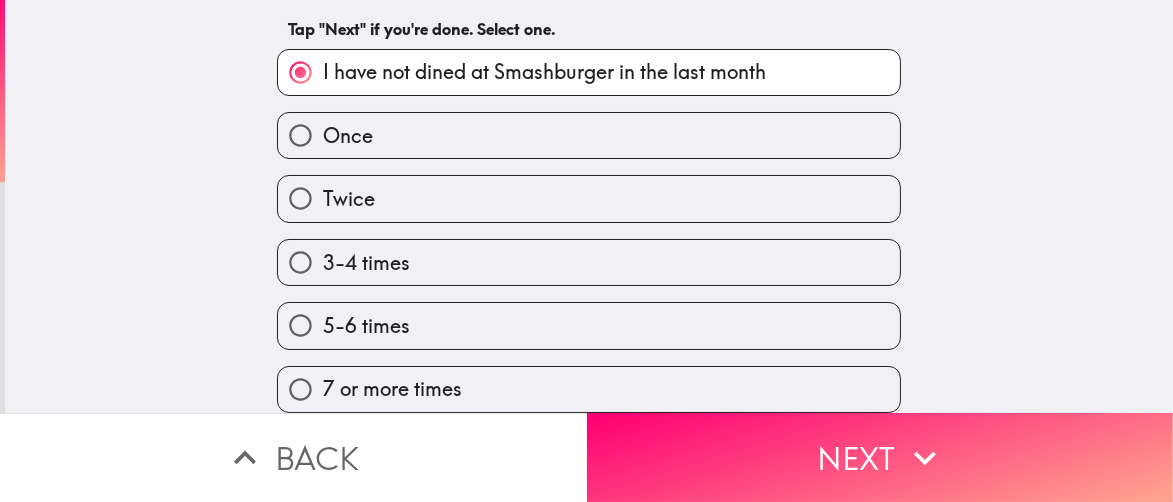
scroll to position [108, 0]
click at [406, 303] on label "5-6 times" at bounding box center [589, 325] width 622 height 45
click at [323, 303] on input "5-6 times" at bounding box center [300, 325] width 45 height 45
radio input "true"
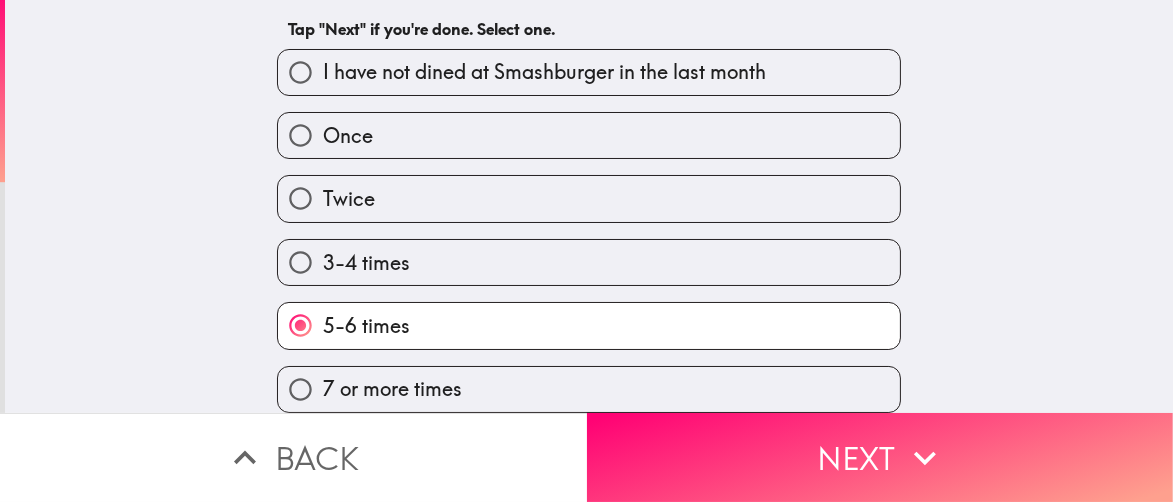
click at [418, 261] on label "3-4 times" at bounding box center [589, 262] width 622 height 45
click at [323, 261] on input "3-4 times" at bounding box center [300, 262] width 45 height 45
radio input "true"
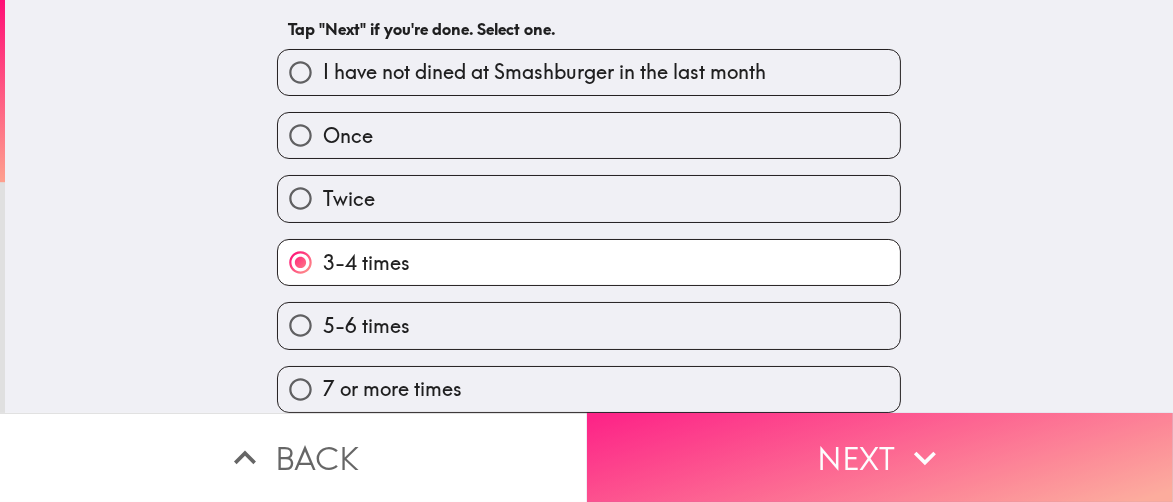
click at [669, 418] on button "Next" at bounding box center [880, 457] width 587 height 89
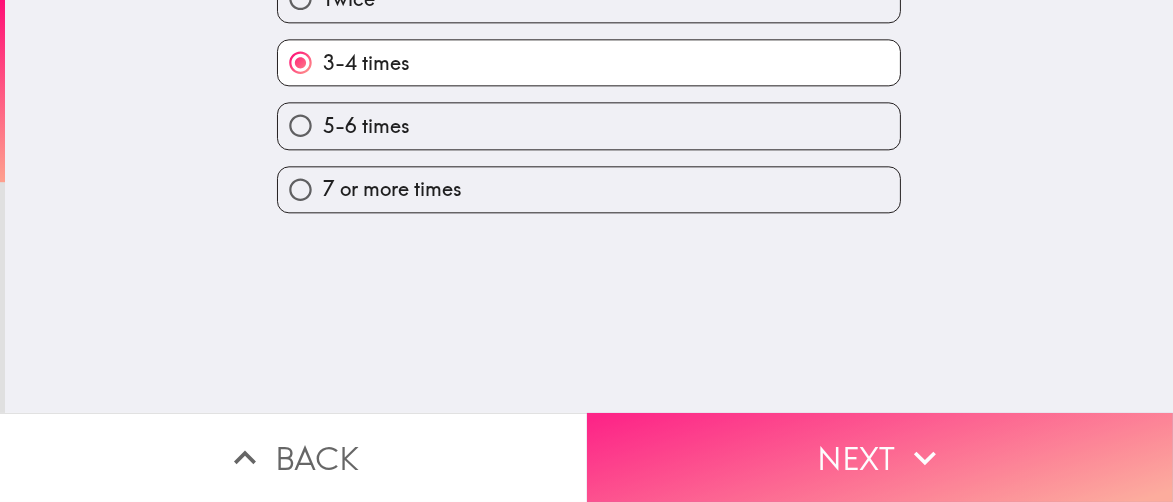
scroll to position [0, 0]
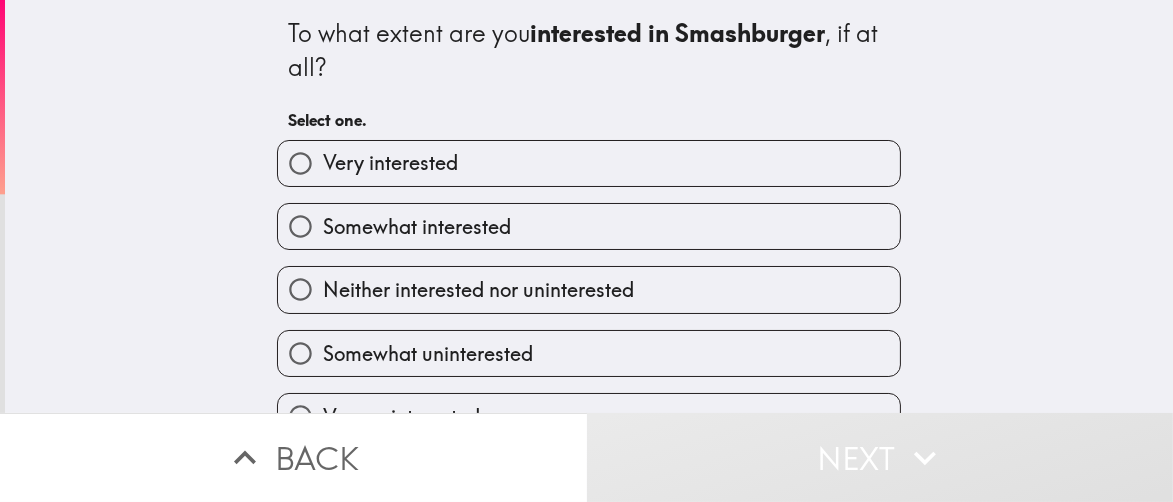
click at [550, 142] on label "Very interested" at bounding box center [589, 163] width 622 height 45
click at [323, 142] on input "Very interested" at bounding box center [300, 163] width 45 height 45
radio input "true"
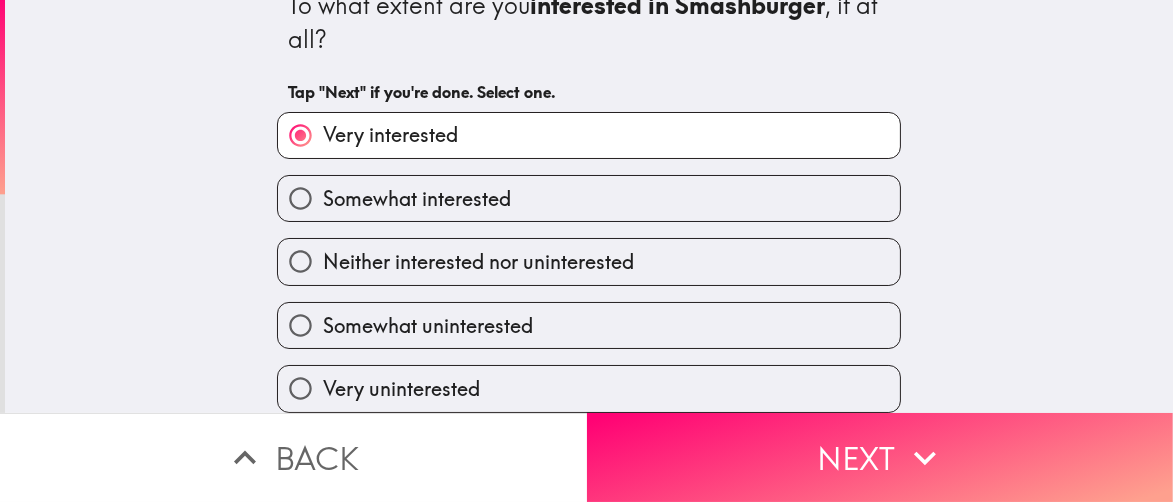
scroll to position [43, 0]
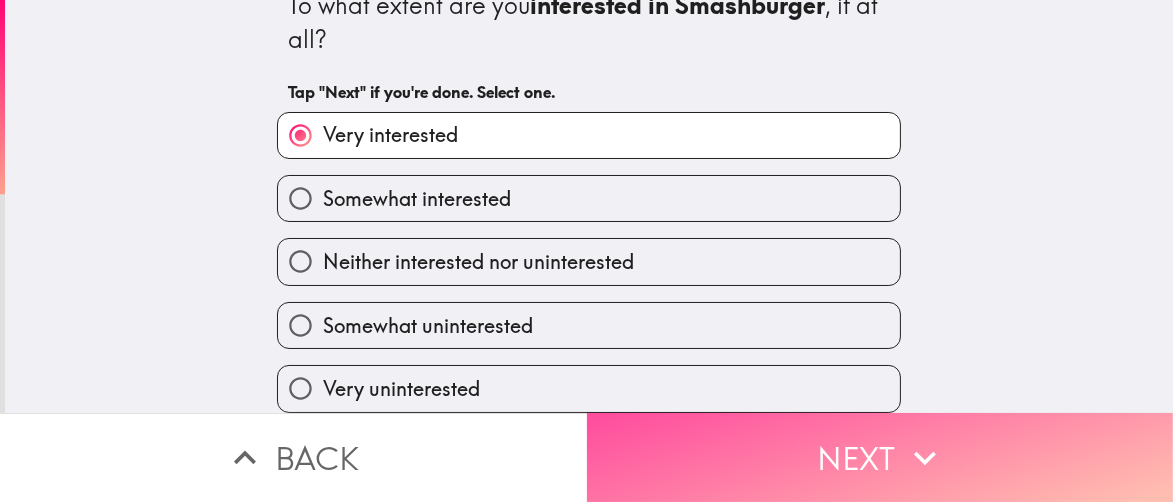
drag, startPoint x: 693, startPoint y: 438, endPoint x: 624, endPoint y: 272, distance: 179.8
click at [693, 438] on button "Next" at bounding box center [880, 457] width 587 height 89
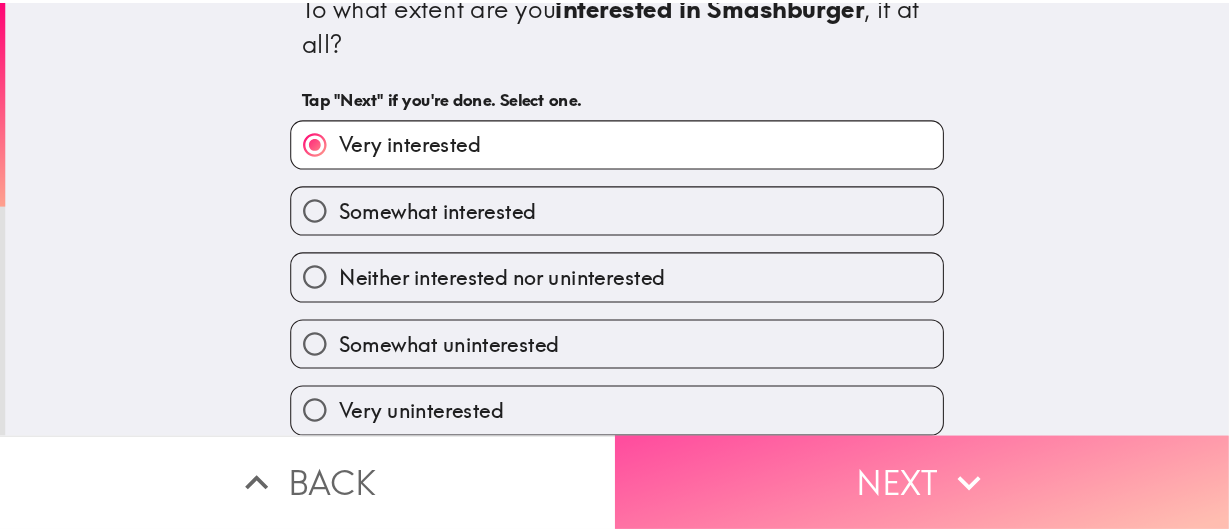
scroll to position [0, 0]
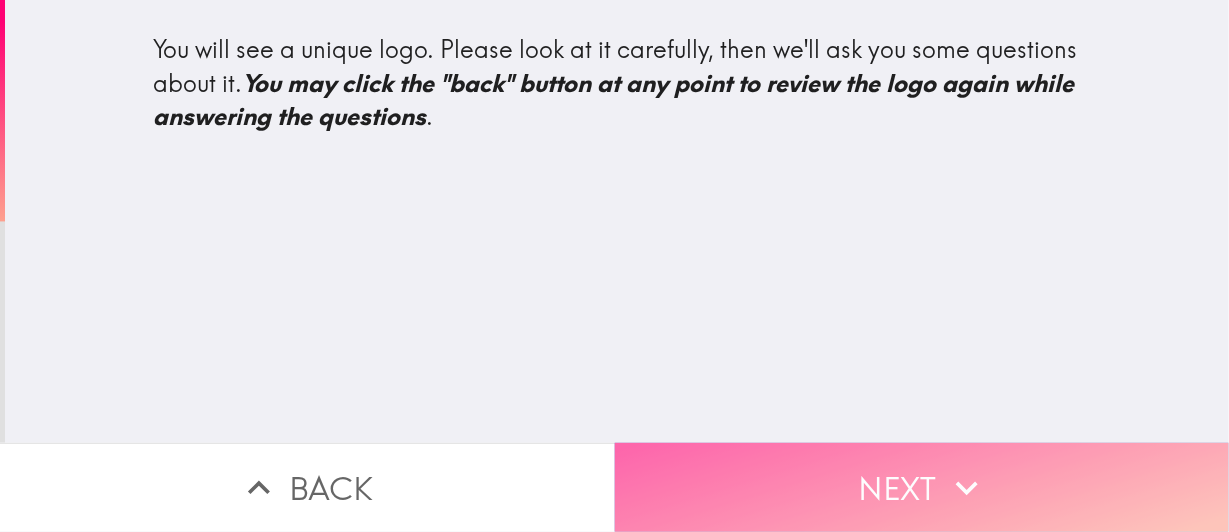
click at [767, 490] on button "Next" at bounding box center [922, 487] width 615 height 89
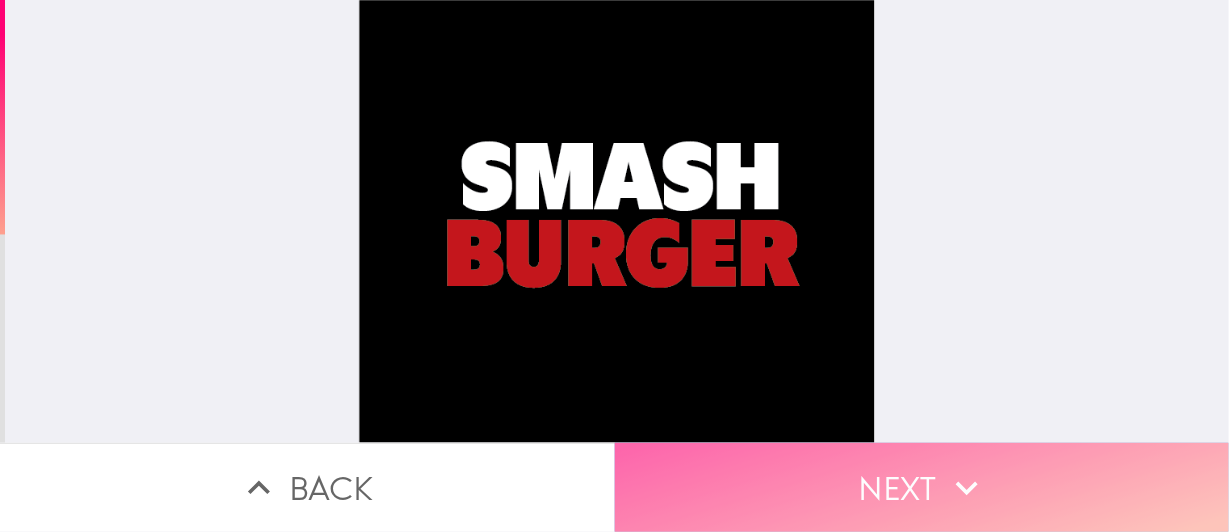
click at [891, 475] on button "Next" at bounding box center [922, 487] width 615 height 89
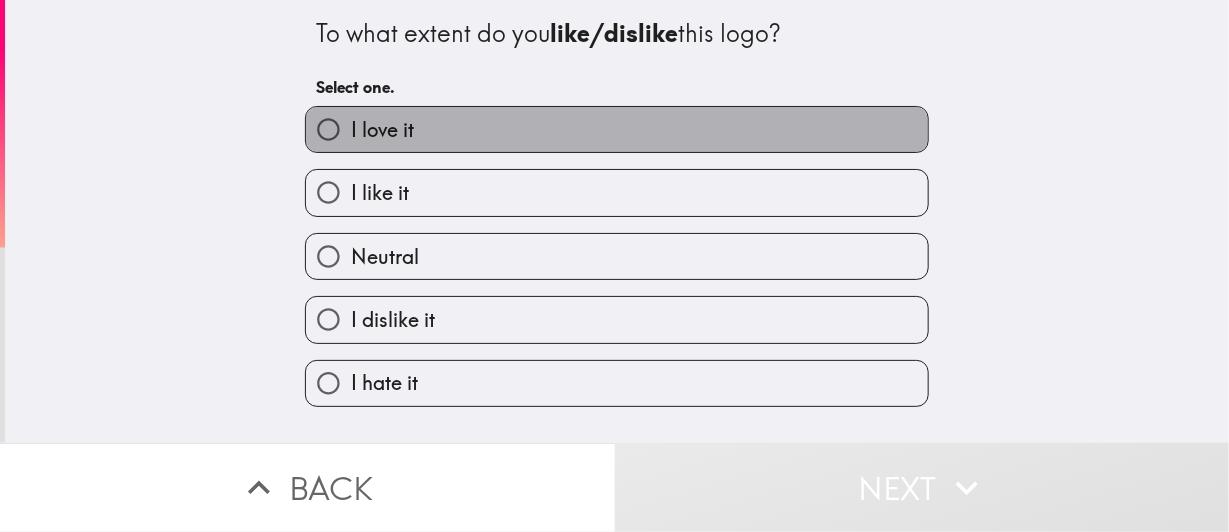
click at [414, 142] on label "I love it" at bounding box center [617, 129] width 622 height 45
click at [351, 142] on input "I love it" at bounding box center [328, 129] width 45 height 45
radio input "true"
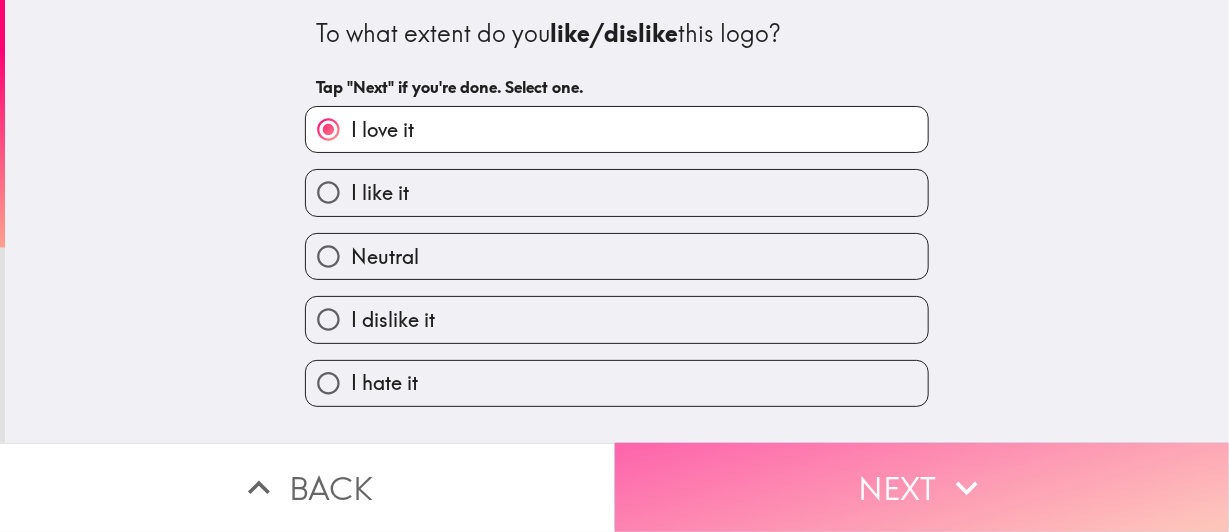
click at [778, 464] on button "Next" at bounding box center [922, 487] width 615 height 89
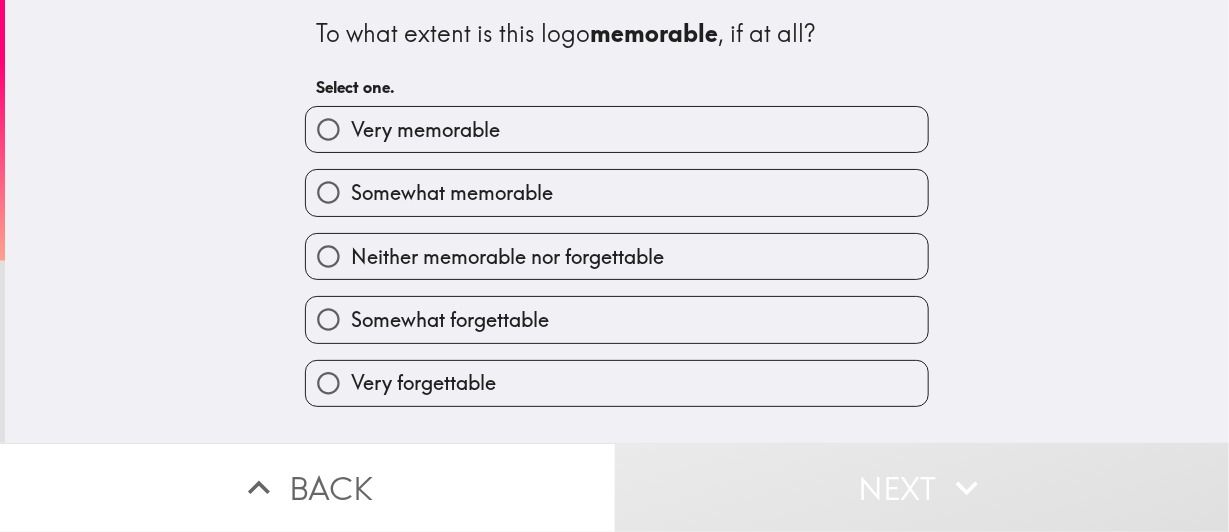
click at [394, 139] on span "Very memorable" at bounding box center [425, 130] width 149 height 28
click at [351, 139] on input "Very memorable" at bounding box center [328, 129] width 45 height 45
radio input "true"
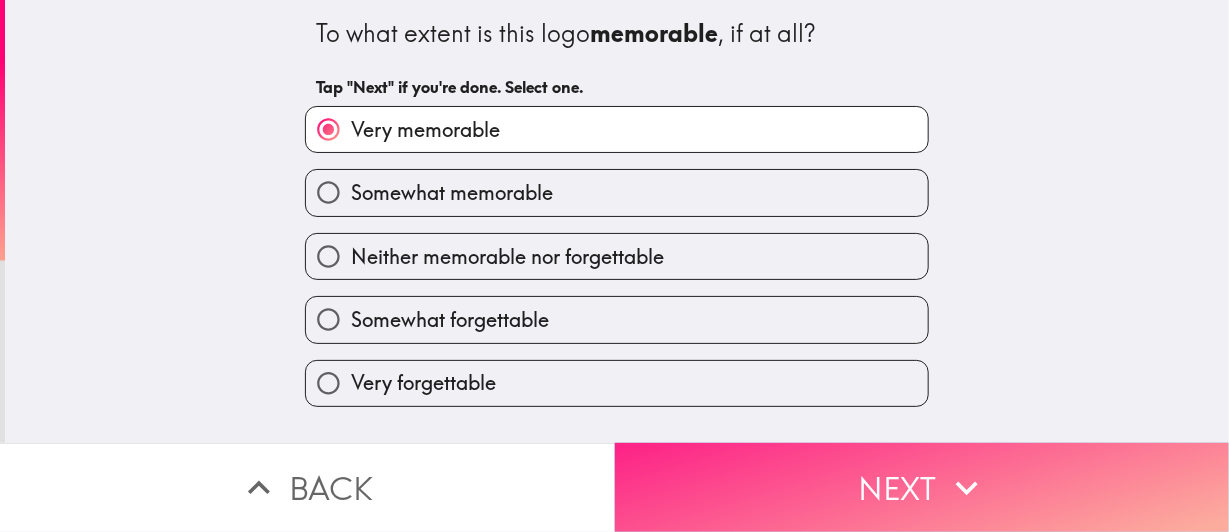
click at [738, 485] on button "Next" at bounding box center [922, 487] width 615 height 89
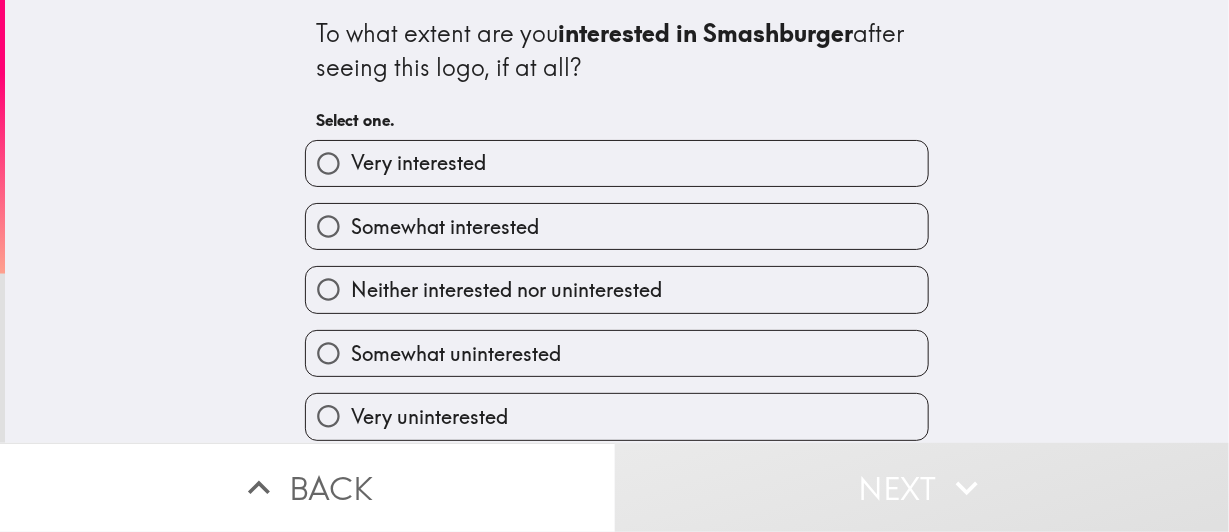
click at [474, 225] on span "Somewhat interested" at bounding box center [445, 227] width 188 height 28
click at [351, 225] on input "Somewhat interested" at bounding box center [328, 226] width 45 height 45
radio input "true"
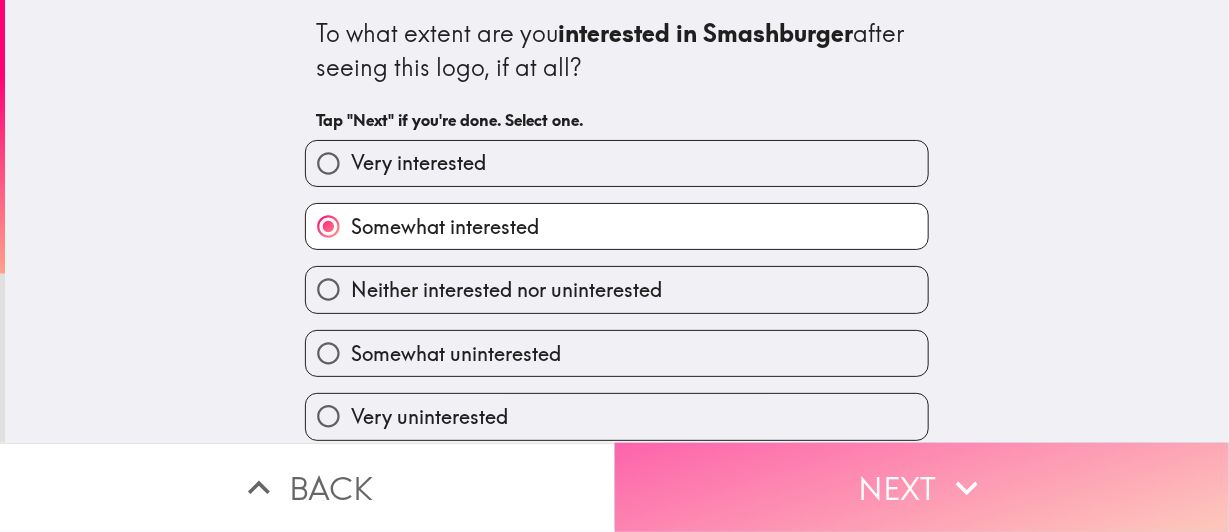
click at [760, 452] on button "Next" at bounding box center [922, 487] width 615 height 89
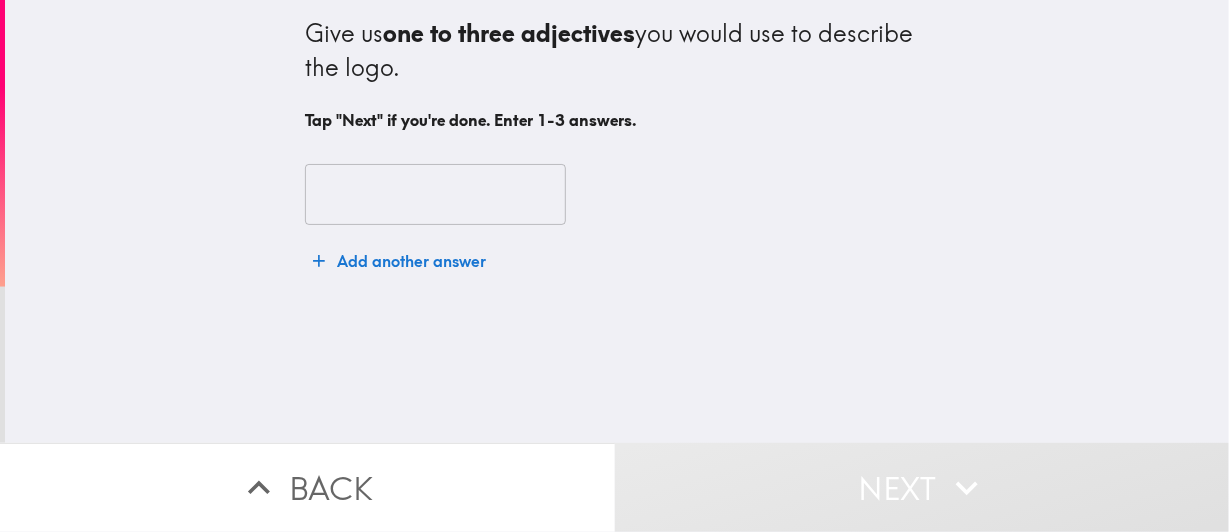
drag, startPoint x: 260, startPoint y: 38, endPoint x: 805, endPoint y: 168, distance: 560.3
click at [805, 168] on div "Give us one to three adjectives you would use to describe the logo. Tap "Next" …" at bounding box center [617, 221] width 1224 height 443
click at [397, 194] on input "text" at bounding box center [435, 195] width 261 height 62
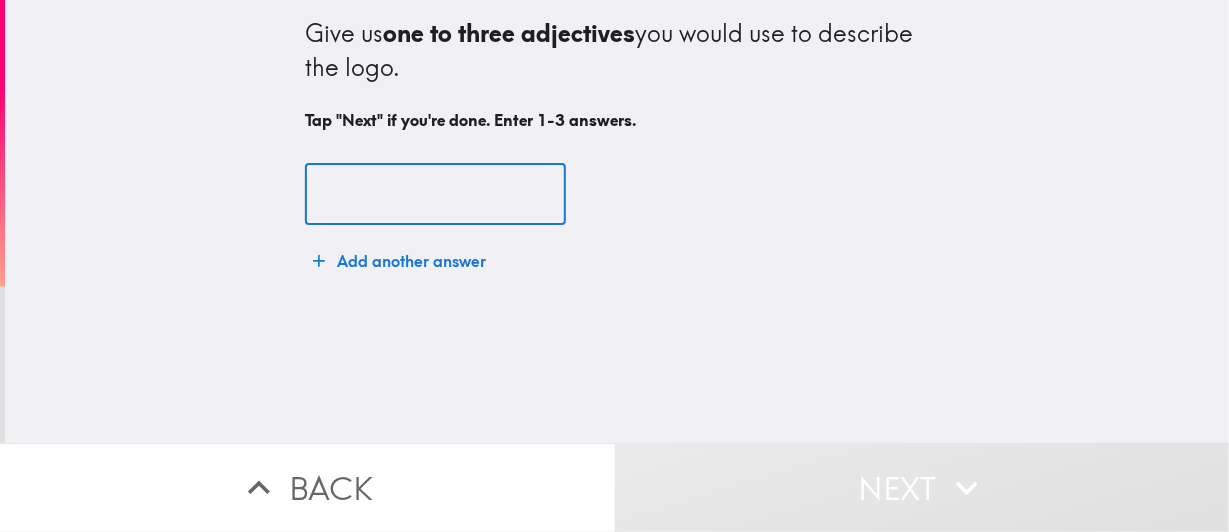
click at [388, 195] on input "text" at bounding box center [435, 195] width 261 height 62
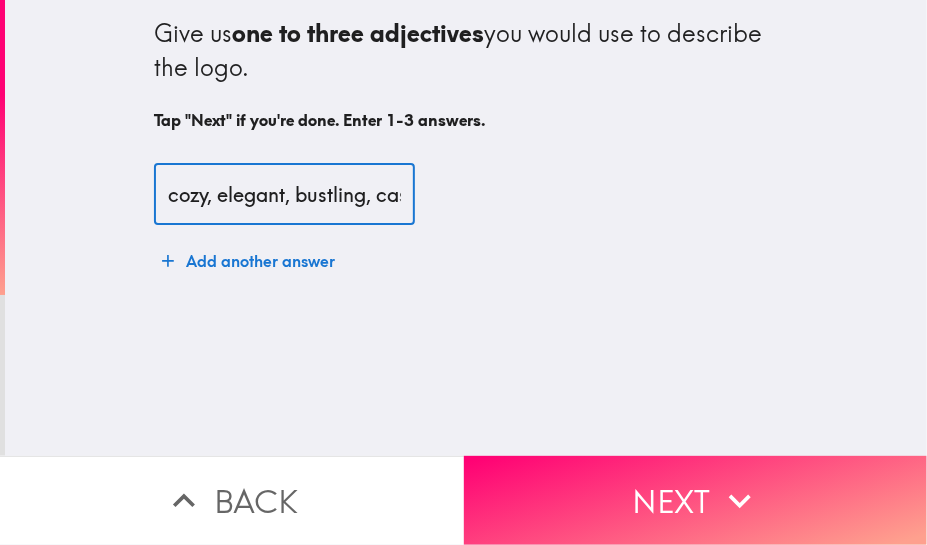
click at [316, 201] on input "cozy, elegant, bustling, casual" at bounding box center [284, 195] width 261 height 62
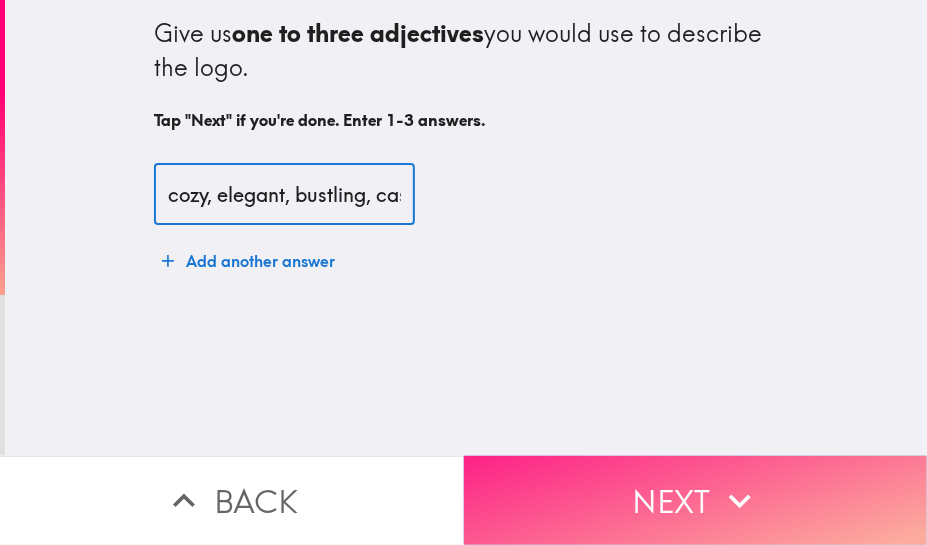
type input "cozy, elegant, bustling, casual"
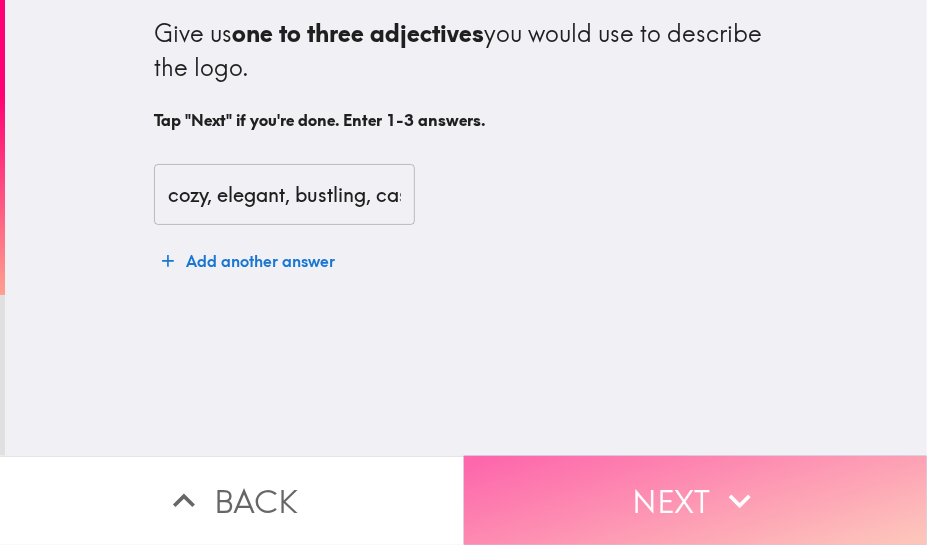
click at [648, 479] on button "Next" at bounding box center [696, 500] width 464 height 89
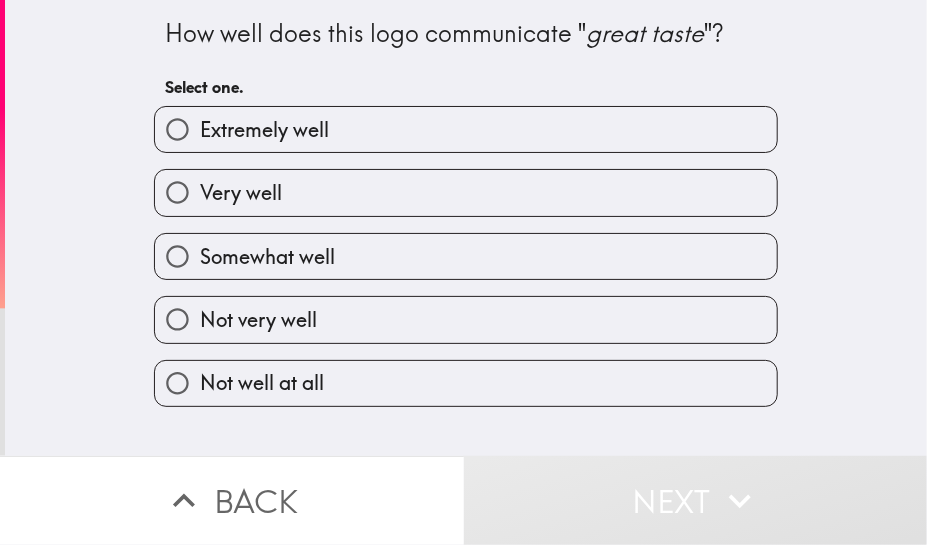
click at [316, 144] on label "Extremely well" at bounding box center [466, 129] width 622 height 45
click at [200, 144] on input "Extremely well" at bounding box center [177, 129] width 45 height 45
radio input "true"
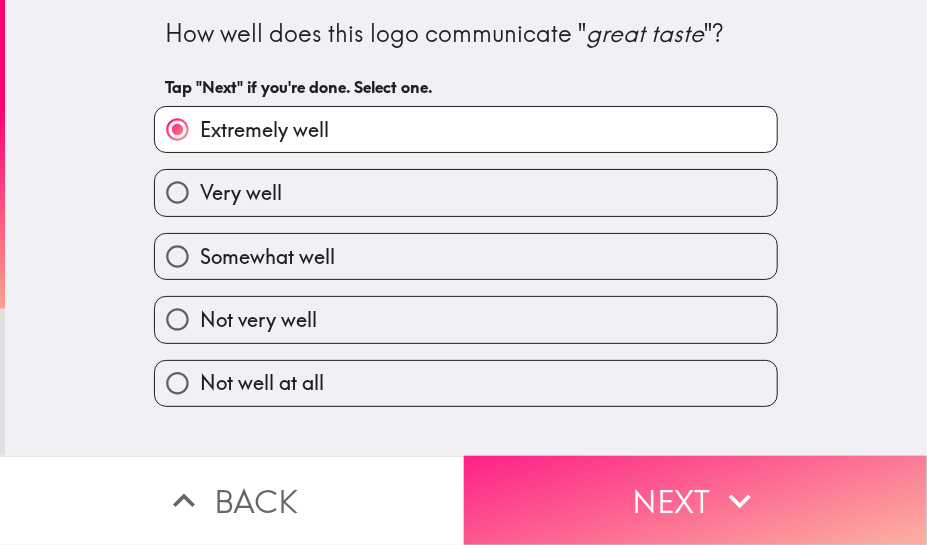
click at [557, 477] on button "Next" at bounding box center [696, 500] width 464 height 89
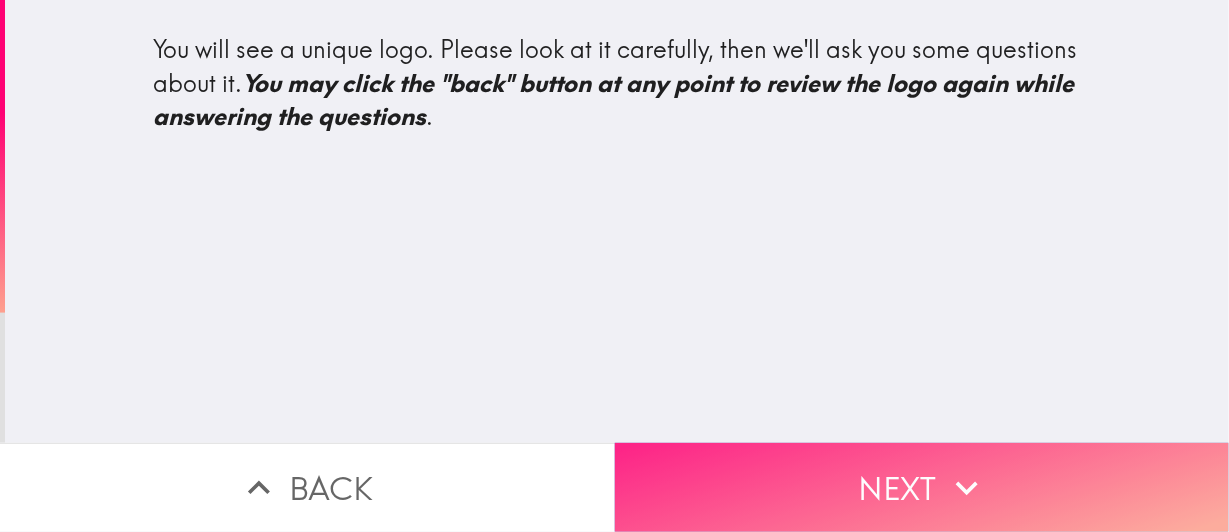
click at [838, 488] on button "Next" at bounding box center [922, 487] width 615 height 89
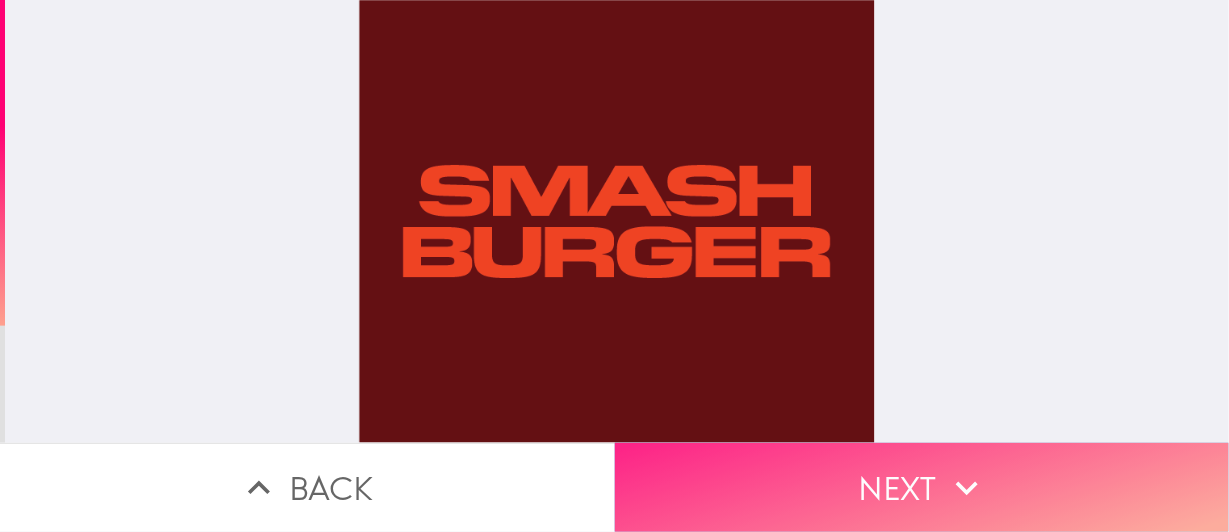
click at [792, 471] on button "Next" at bounding box center [922, 487] width 615 height 89
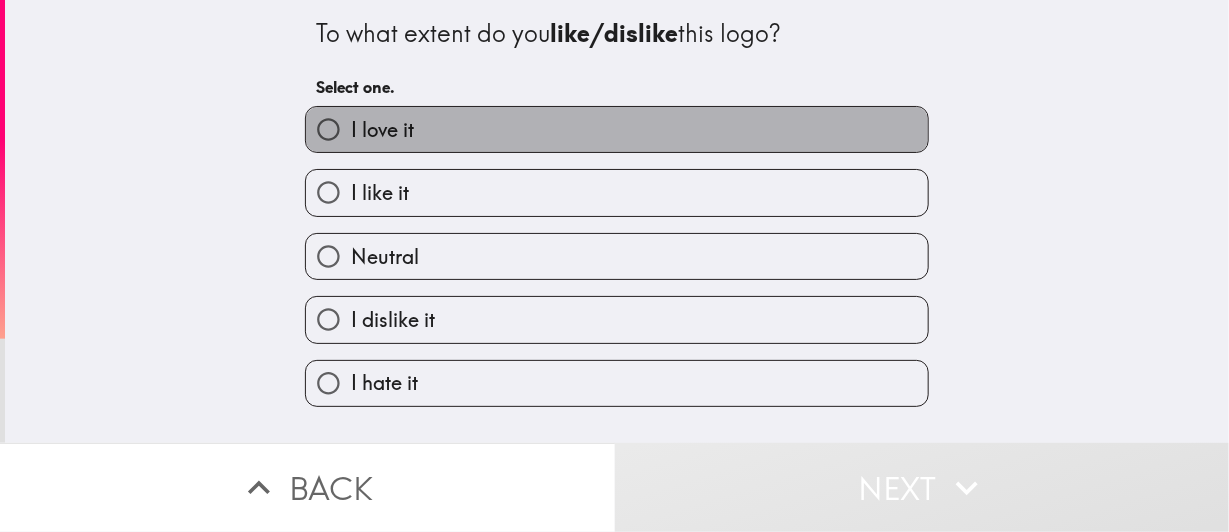
click at [433, 135] on label "I love it" at bounding box center [617, 129] width 622 height 45
click at [351, 135] on input "I love it" at bounding box center [328, 129] width 45 height 45
radio input "true"
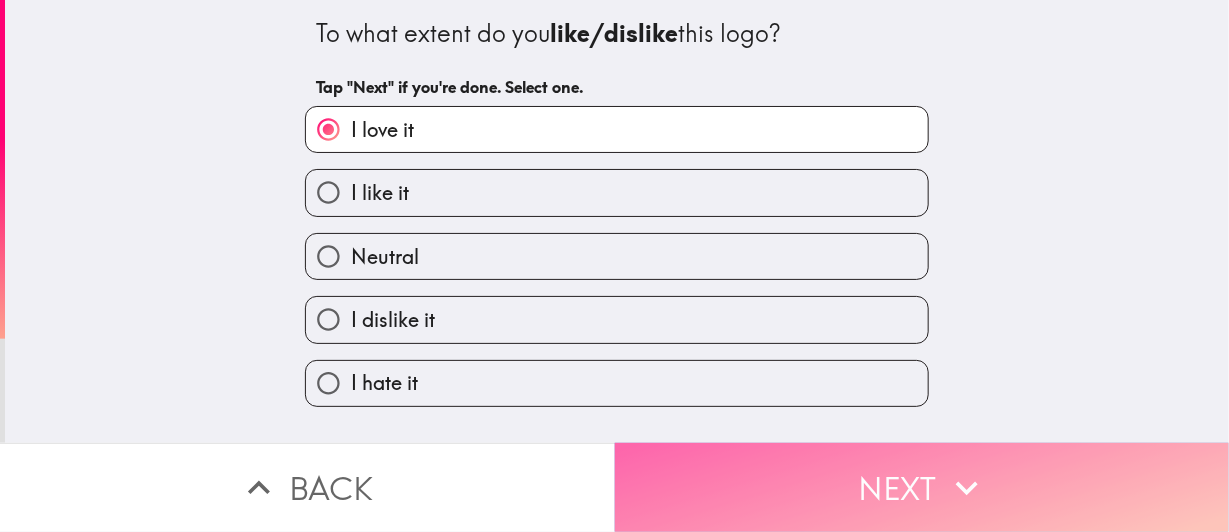
click at [717, 455] on button "Next" at bounding box center [922, 487] width 615 height 89
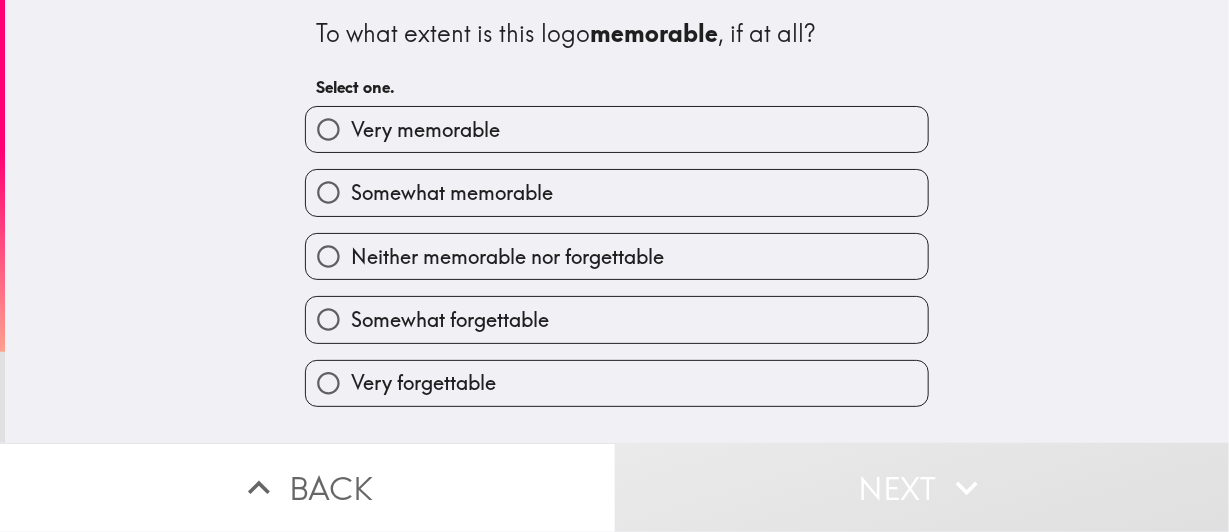
click at [459, 194] on span "Somewhat memorable" at bounding box center [452, 193] width 202 height 28
click at [351, 194] on input "Somewhat memorable" at bounding box center [328, 192] width 45 height 45
radio input "true"
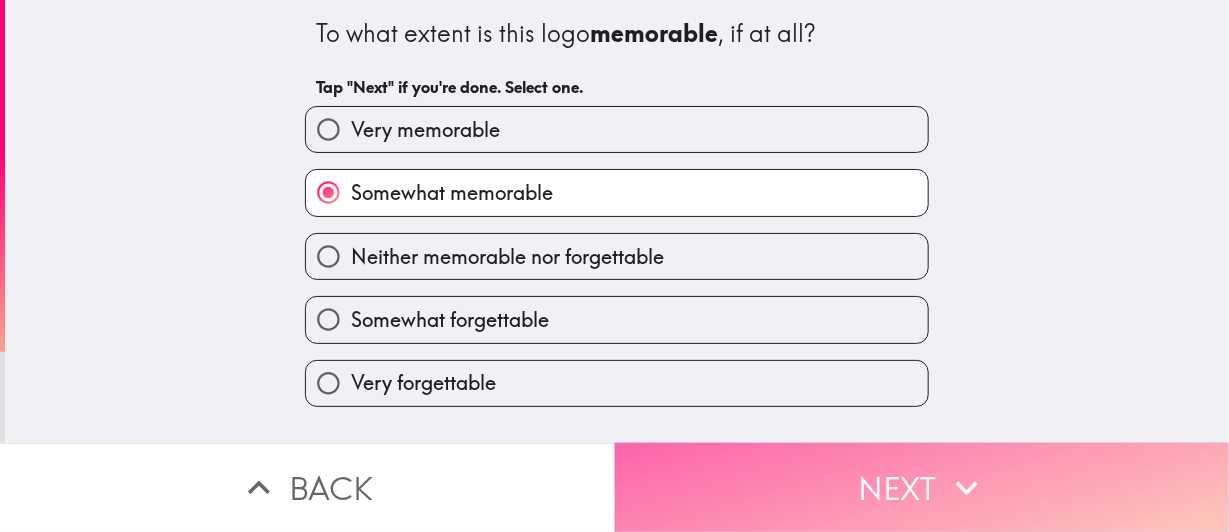
click at [727, 458] on button "Next" at bounding box center [922, 487] width 615 height 89
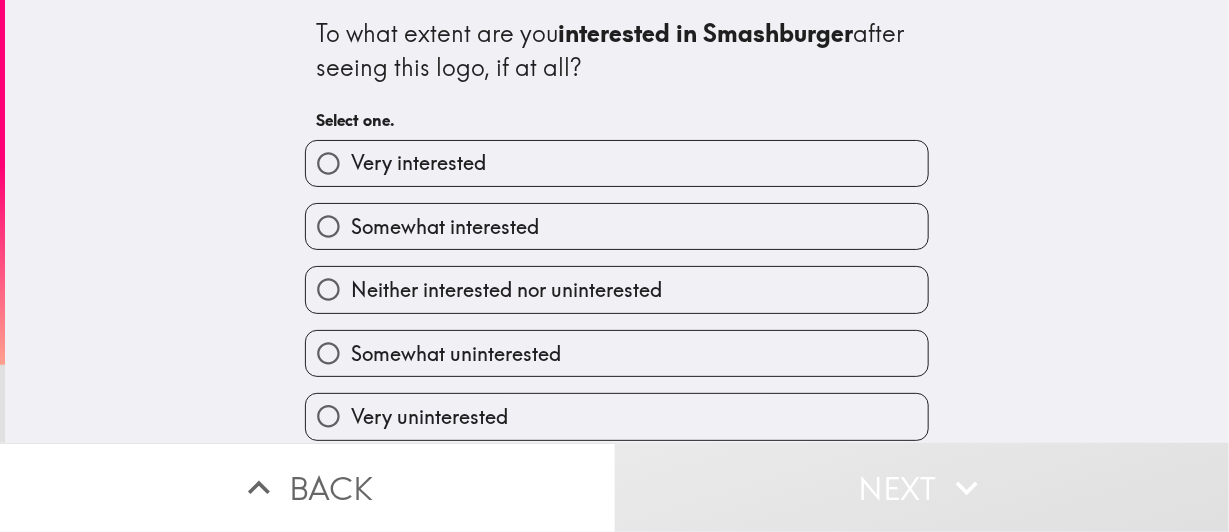
click at [492, 158] on label "Very interested" at bounding box center [617, 163] width 622 height 45
click at [351, 158] on input "Very interested" at bounding box center [328, 163] width 45 height 45
radio input "true"
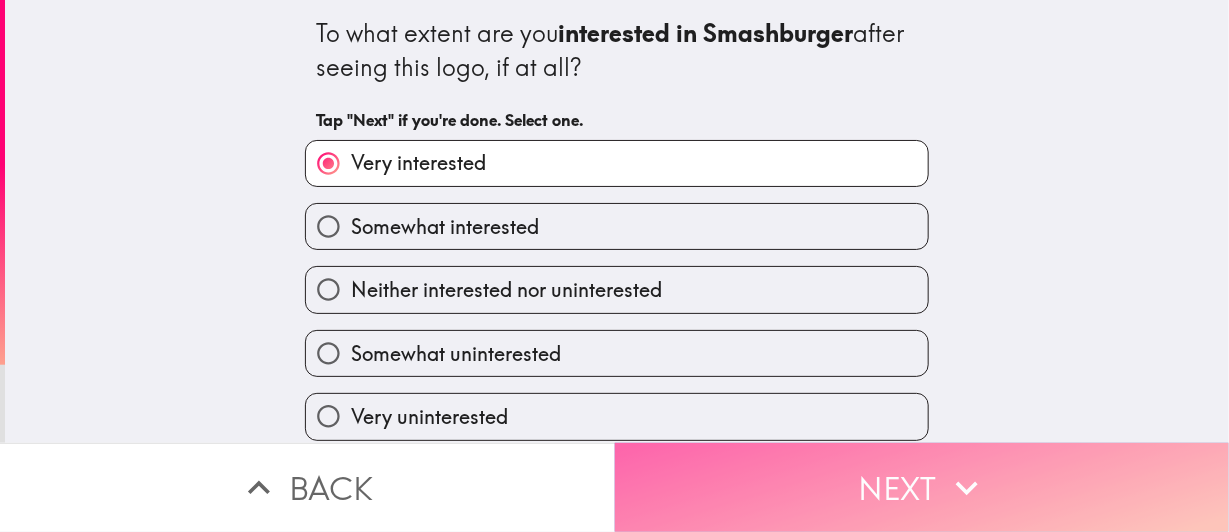
click at [773, 501] on button "Next" at bounding box center [922, 487] width 615 height 89
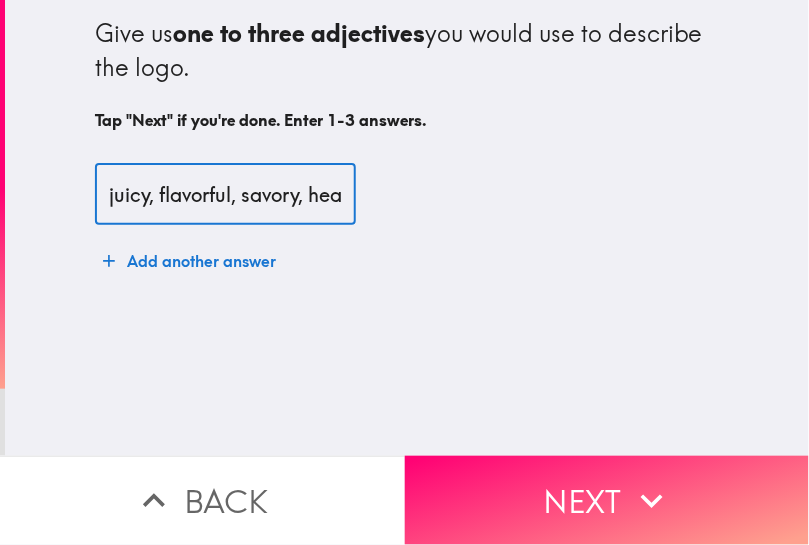
click at [252, 191] on input "juicy, flavorful, savory, hearty, or crave-worthy." at bounding box center [225, 195] width 261 height 62
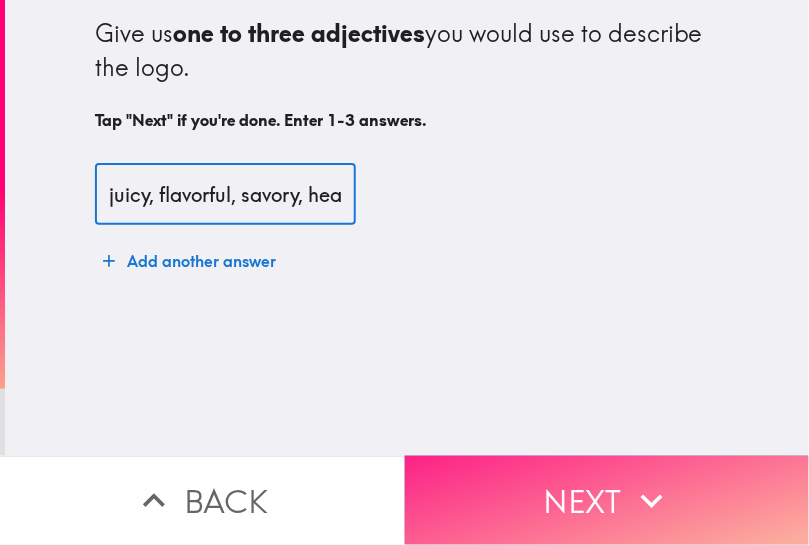
type input "juicy, flavorful, savory, hearty, or crave-worthy."
click at [569, 463] on button "Next" at bounding box center [607, 500] width 405 height 89
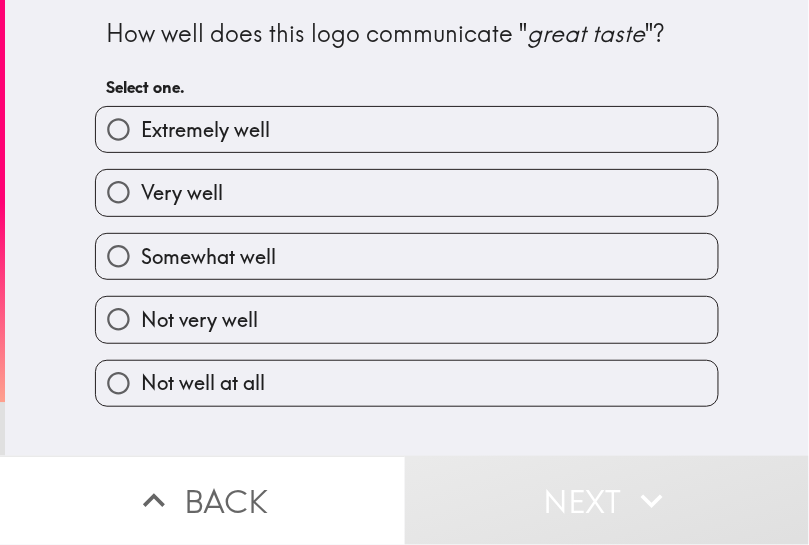
click at [270, 133] on label "Extremely well" at bounding box center [407, 129] width 622 height 45
click at [141, 133] on input "Extremely well" at bounding box center [118, 129] width 45 height 45
radio input "true"
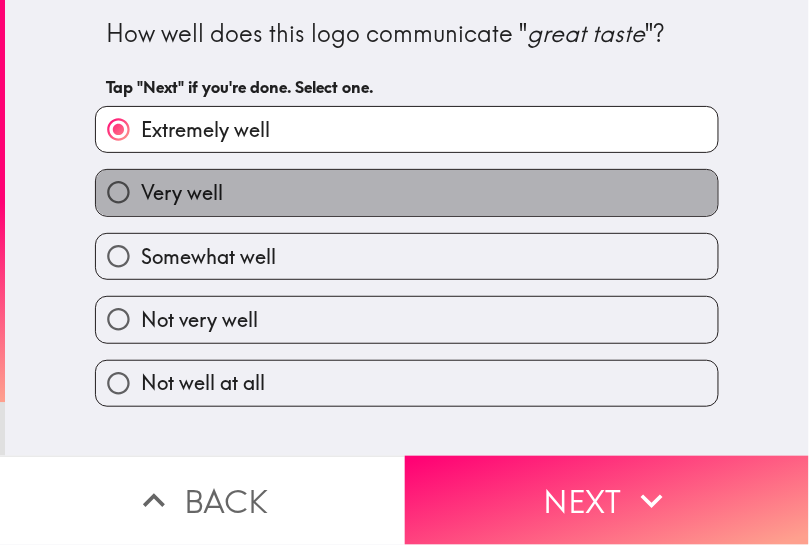
click at [312, 196] on label "Very well" at bounding box center [407, 192] width 622 height 45
click at [141, 196] on input "Very well" at bounding box center [118, 192] width 45 height 45
radio input "true"
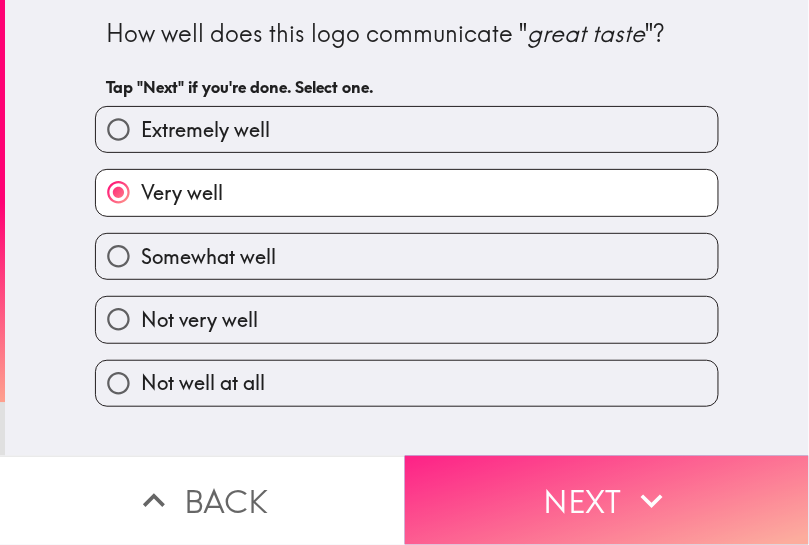
click at [574, 501] on button "Next" at bounding box center [607, 500] width 405 height 89
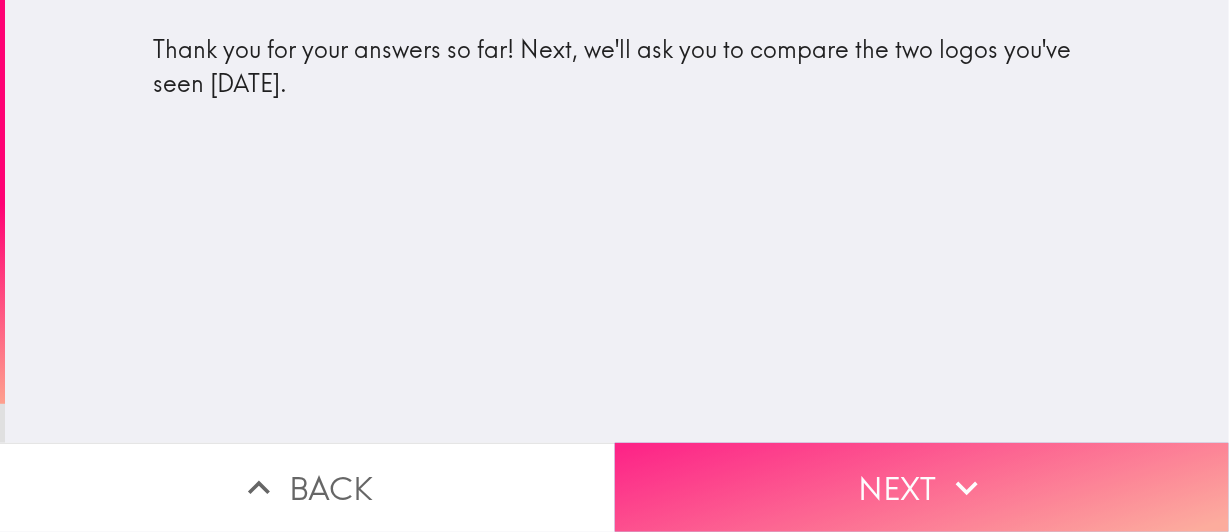
click at [842, 461] on button "Next" at bounding box center [922, 487] width 615 height 89
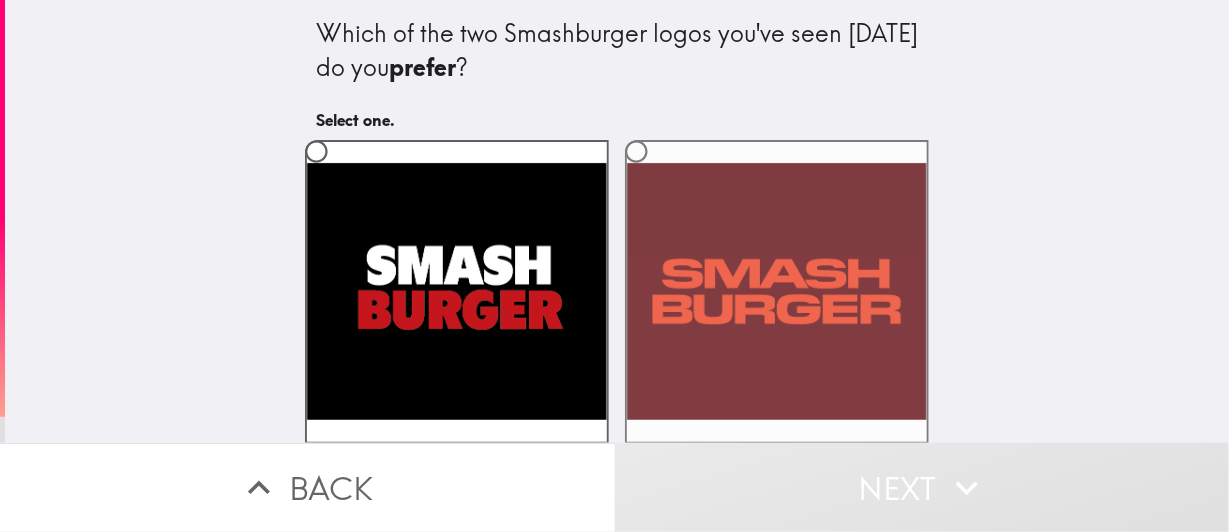
scroll to position [78, 0]
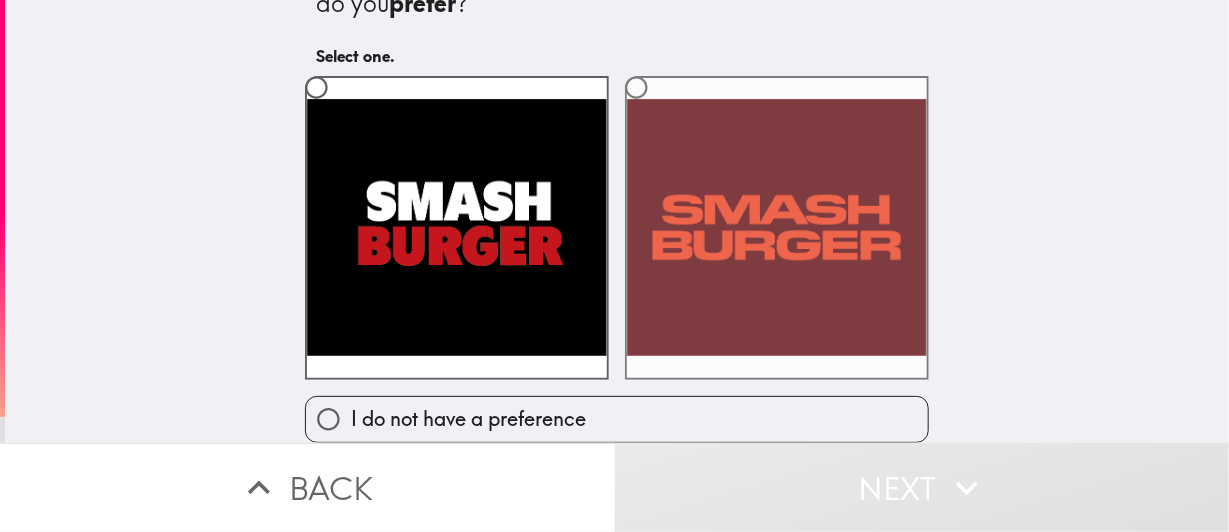
click at [732, 206] on label at bounding box center [777, 228] width 304 height 304
click at [659, 110] on input "radio" at bounding box center [636, 87] width 45 height 45
radio input "true"
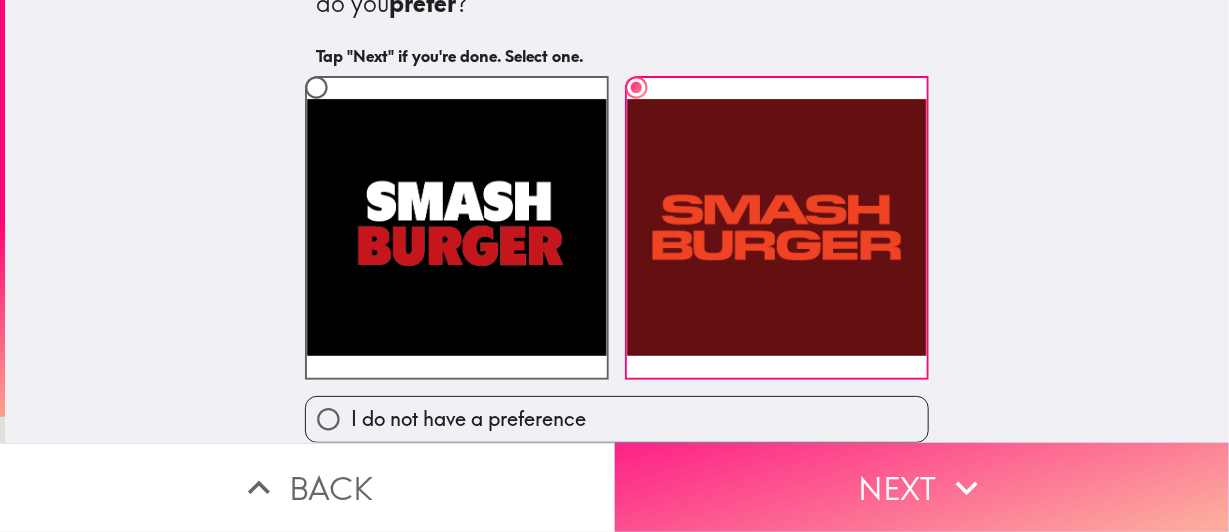
click at [826, 460] on button "Next" at bounding box center [922, 487] width 615 height 89
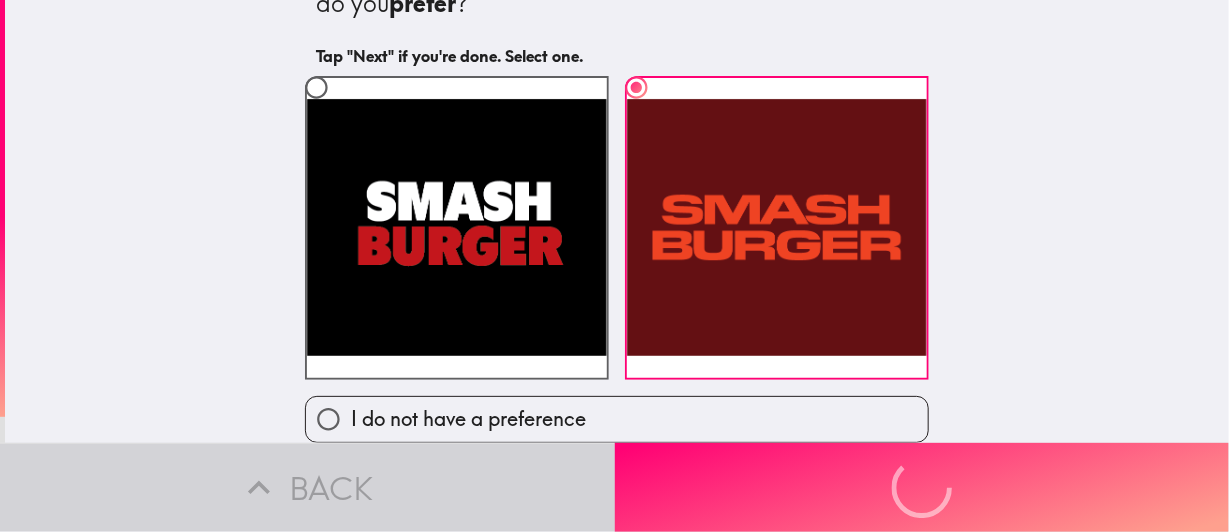
scroll to position [0, 0]
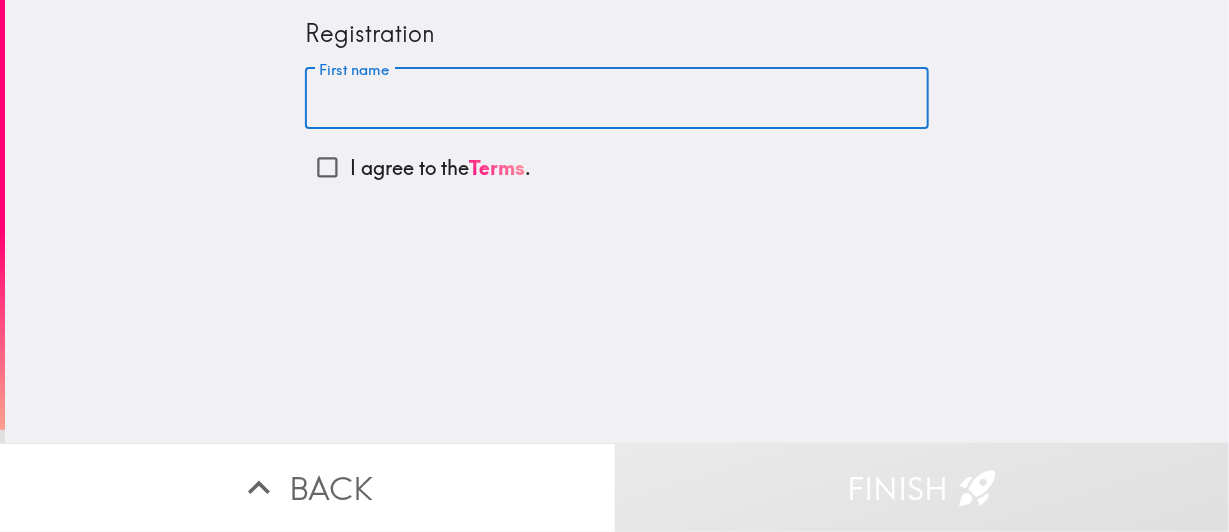
click at [372, 108] on input "First name" at bounding box center [617, 99] width 624 height 62
type input "[PERSON_NAME]"
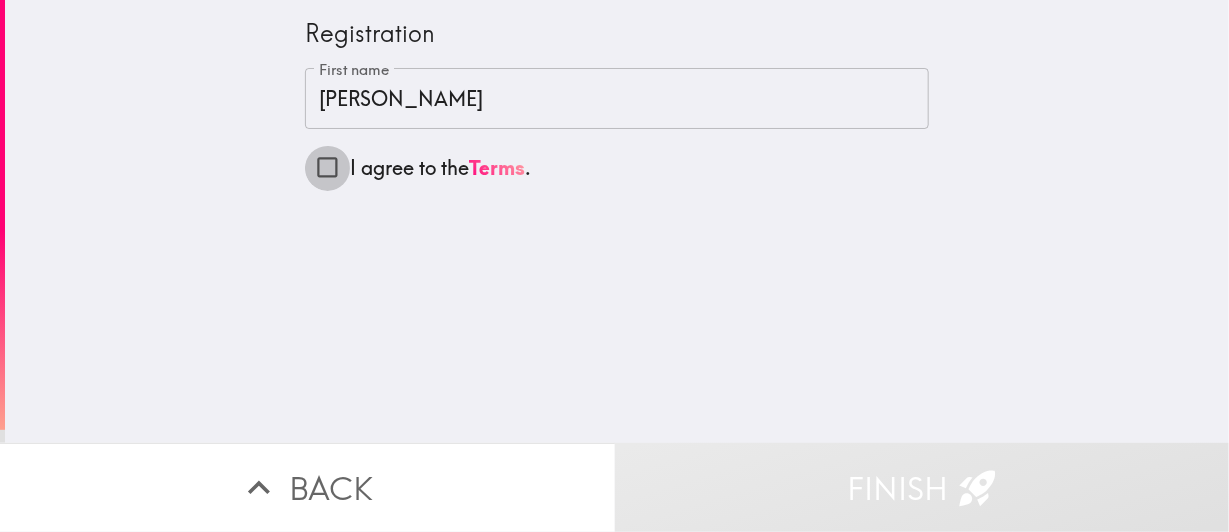
click at [314, 154] on input "I agree to the Terms ." at bounding box center [327, 167] width 45 height 45
checkbox input "true"
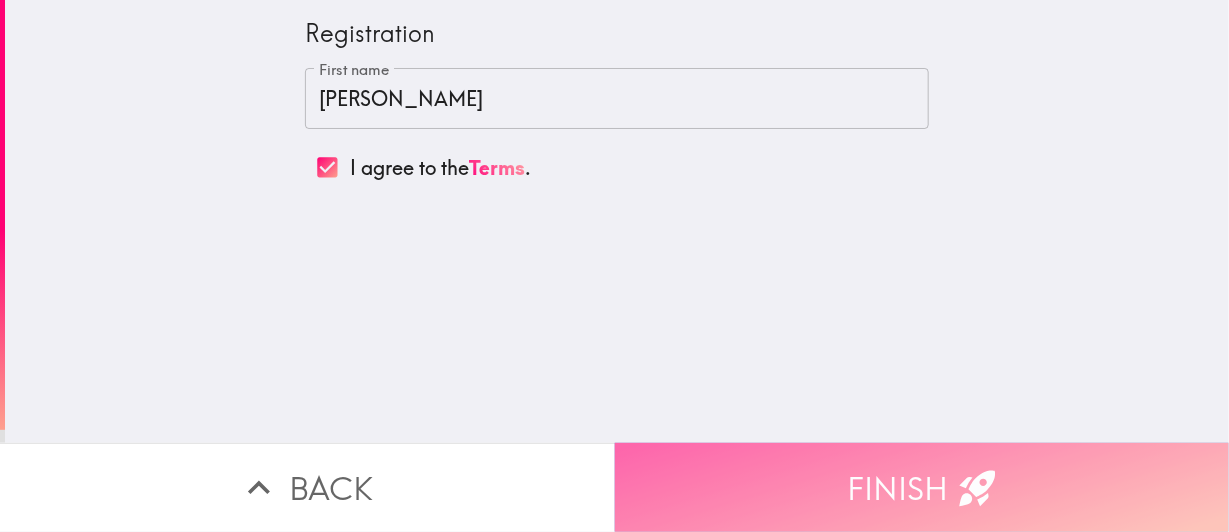
click at [800, 478] on button "Finish" at bounding box center [922, 487] width 615 height 89
